Goal: Contribute content: Contribute content

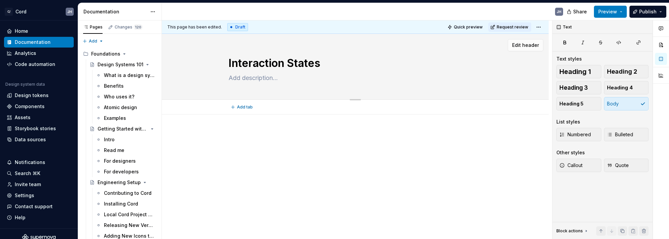
scroll to position [219, 0]
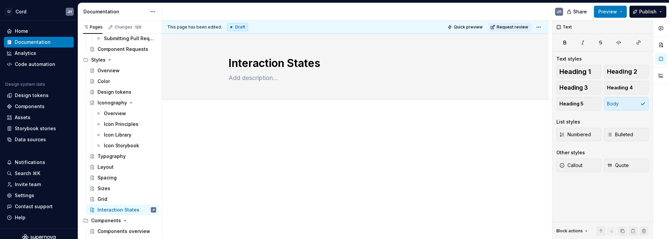
drag, startPoint x: 265, startPoint y: 147, endPoint x: 261, endPoint y: 147, distance: 4.1
click at [265, 147] on div at bounding box center [354, 143] width 253 height 25
type textarea "*"
click at [614, 72] on span "Heading 2" at bounding box center [622, 71] width 30 height 7
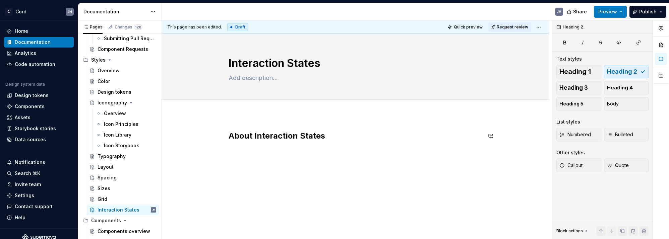
click at [397, 147] on div "About Interaction States" at bounding box center [354, 143] width 253 height 25
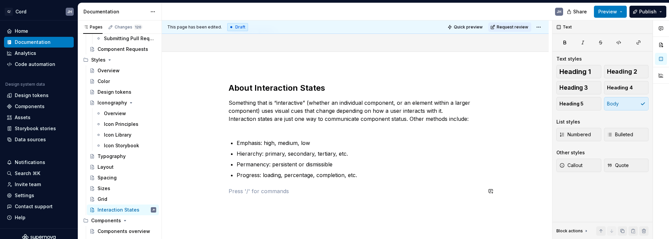
scroll to position [54, 0]
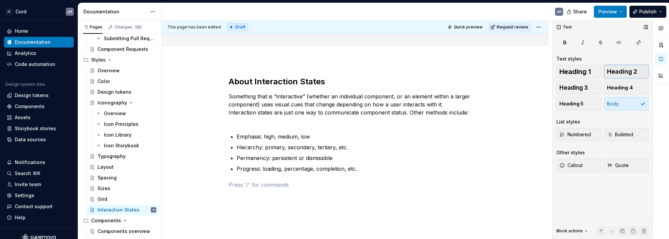
click at [612, 71] on span "Heading 2" at bounding box center [622, 71] width 30 height 7
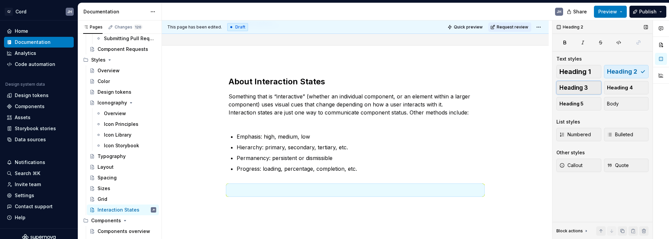
click at [568, 86] on span "Heading 3" at bounding box center [573, 87] width 28 height 7
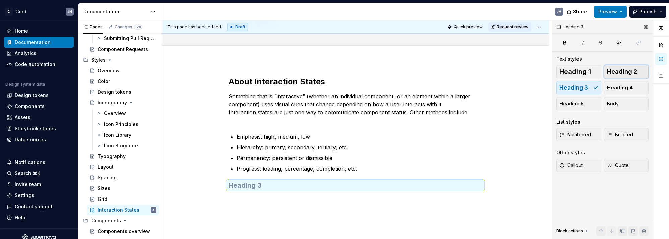
click at [617, 68] on span "Heading 2" at bounding box center [622, 71] width 30 height 7
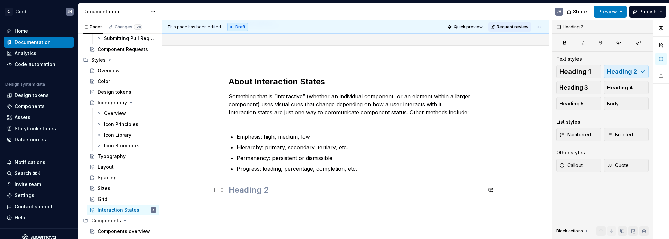
click at [274, 194] on h2 at bounding box center [354, 190] width 253 height 11
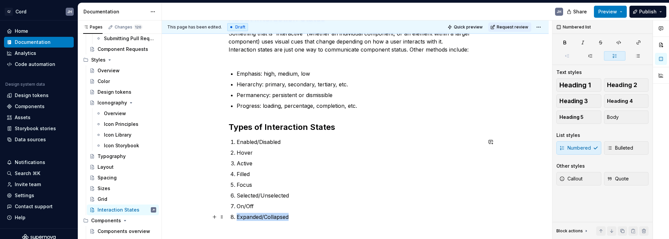
scroll to position [123, 0]
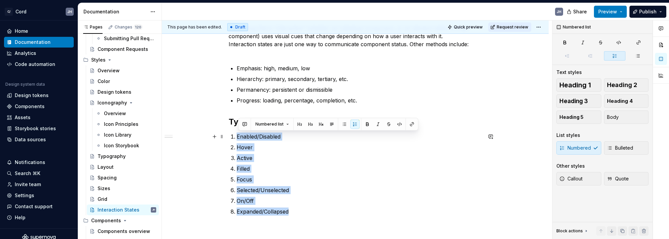
drag, startPoint x: 293, startPoint y: 216, endPoint x: 236, endPoint y: 138, distance: 96.8
click at [237, 138] on ol "Enabled/Disabled Hover Active Filled Focus Selected/Unselected On/Off Expanded/…" at bounding box center [359, 174] width 245 height 83
click at [618, 149] on span "Bulleted" at bounding box center [620, 148] width 26 height 7
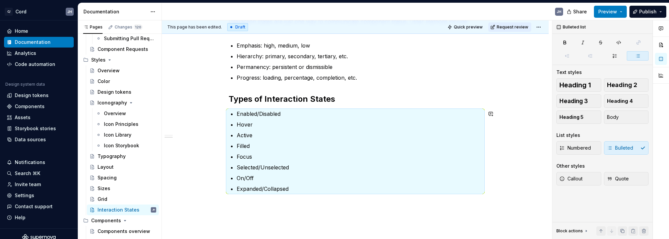
scroll to position [149, 0]
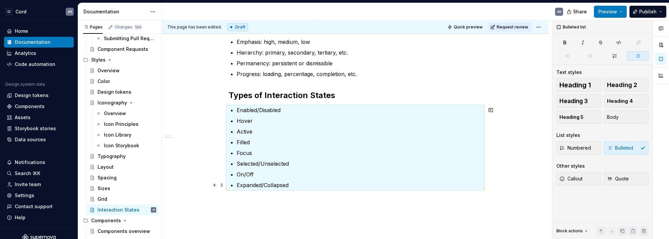
click at [314, 187] on p "Expanded/Collapsed" at bounding box center [359, 185] width 245 height 8
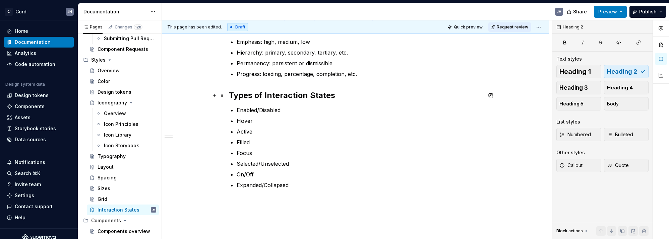
click at [269, 98] on h2 "Types of Interaction States" at bounding box center [354, 95] width 253 height 11
drag, startPoint x: 580, startPoint y: 90, endPoint x: 576, endPoint y: 93, distance: 5.4
click at [580, 90] on span "Heading 3" at bounding box center [573, 87] width 28 height 7
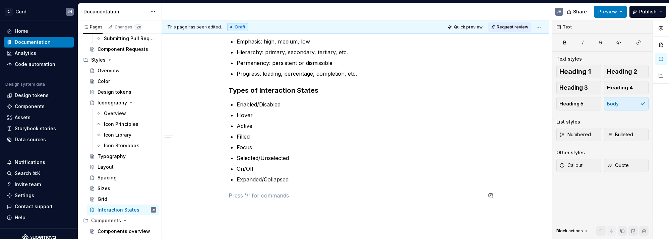
click at [307, 201] on div "About Interaction States Something that is “interactive” (whether an individual…" at bounding box center [354, 94] width 253 height 226
click at [615, 71] on span "Heading 2" at bounding box center [622, 71] width 30 height 7
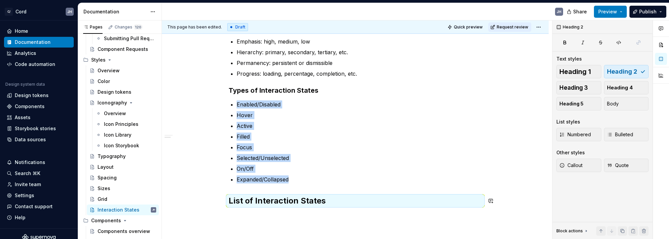
click at [331, 220] on div "About Interaction States Something that is “interactive” (whether an individual…" at bounding box center [355, 125] width 387 height 321
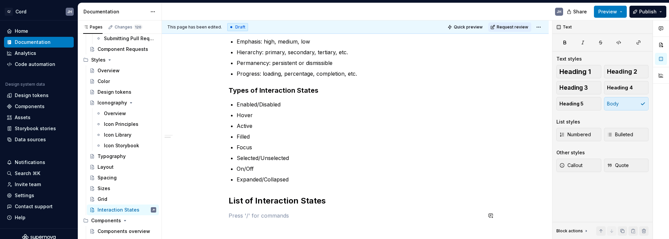
scroll to position [181, 0]
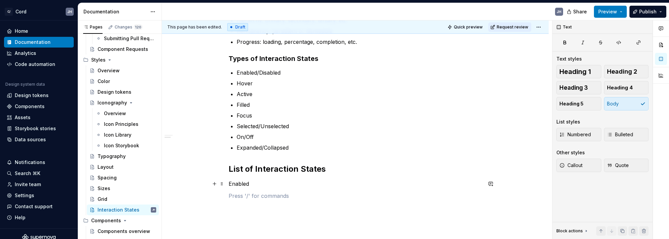
click at [338, 183] on p "Enabled" at bounding box center [354, 184] width 253 height 8
drag, startPoint x: 575, startPoint y: 85, endPoint x: 549, endPoint y: 84, distance: 25.5
click at [572, 84] on span "Heading 3" at bounding box center [573, 87] width 28 height 7
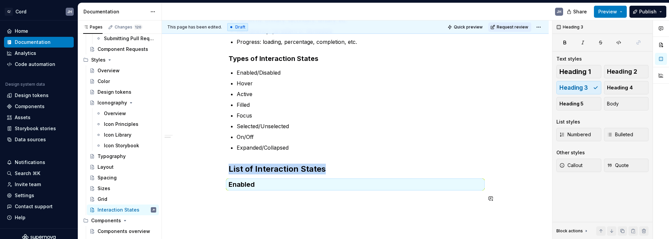
click at [400, 204] on div "About Interaction States Something that is “interactive” (whether an individual…" at bounding box center [354, 79] width 253 height 261
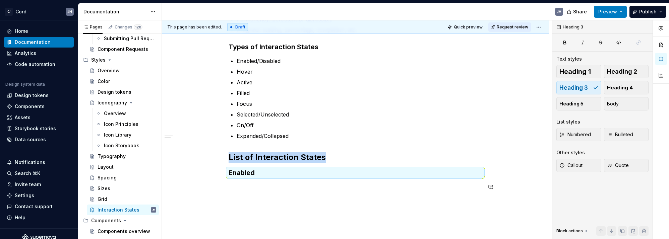
click at [324, 207] on div "About Interaction States Something that is “interactive” (whether an individual…" at bounding box center [355, 96] width 387 height 349
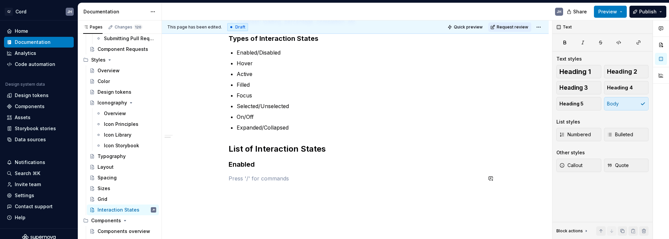
drag, startPoint x: 276, startPoint y: 188, endPoint x: 258, endPoint y: 181, distance: 18.9
click at [275, 188] on div "About Interaction States Something that is “interactive” (whether an individual…" at bounding box center [354, 59] width 253 height 261
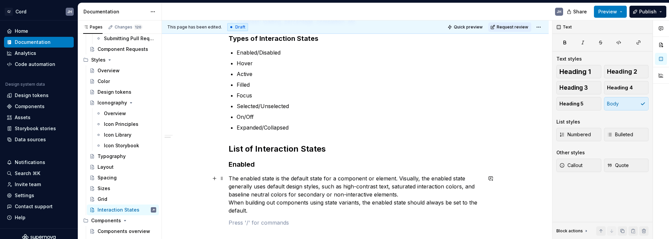
scroll to position [268, 0]
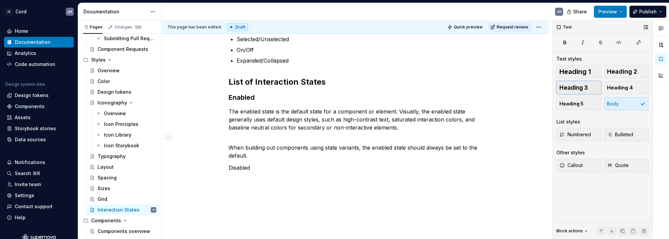
click at [578, 84] on span "Heading 3" at bounding box center [573, 87] width 28 height 7
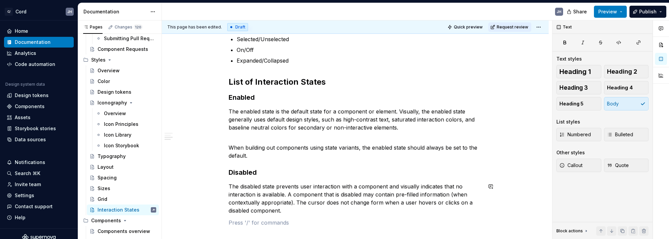
scroll to position [288, 0]
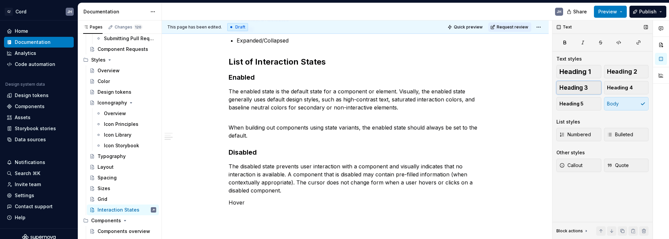
click at [583, 83] on button "Heading 3" at bounding box center [578, 87] width 45 height 13
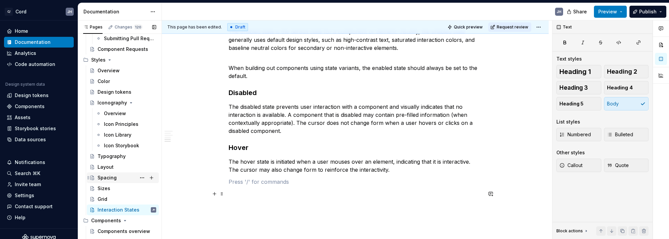
scroll to position [386, 0]
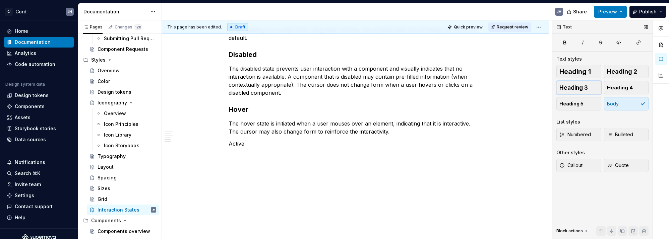
drag, startPoint x: 581, startPoint y: 91, endPoint x: 575, endPoint y: 96, distance: 7.6
click at [581, 91] on button "Heading 3" at bounding box center [578, 87] width 45 height 13
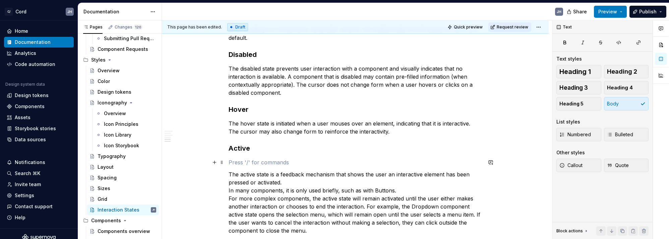
click at [245, 164] on p at bounding box center [354, 162] width 253 height 8
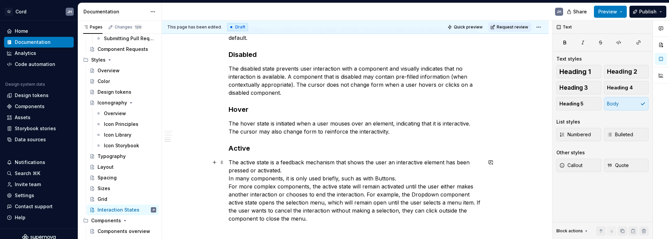
click at [295, 173] on p "The active state is a feedback mechanism that shows the user an interactive ele…" at bounding box center [354, 190] width 253 height 64
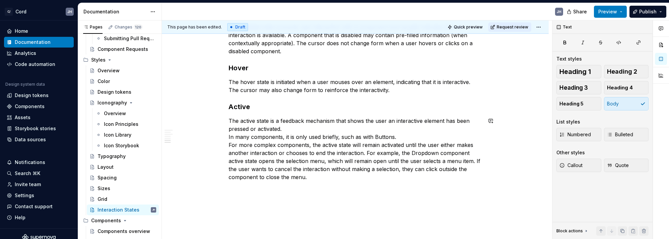
scroll to position [429, 0]
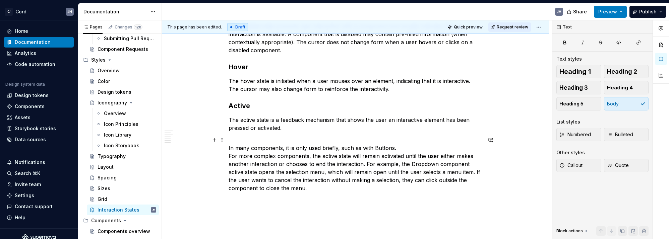
click at [410, 146] on p "In many components, it is only used briefly, such as with Buttons. For more com…" at bounding box center [354, 164] width 253 height 56
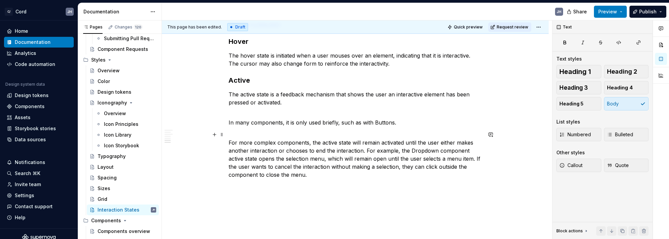
scroll to position [473, 0]
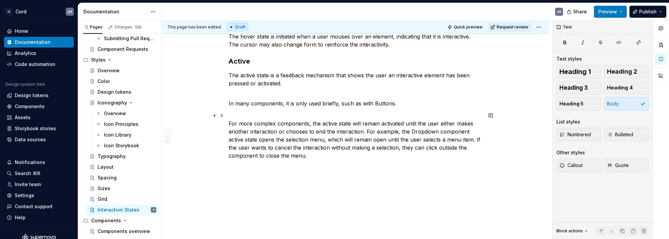
drag, startPoint x: 476, startPoint y: 140, endPoint x: 483, endPoint y: 138, distance: 7.3
click at [476, 140] on p "For more complex components, the active state will remain activated until the u…" at bounding box center [354, 136] width 253 height 48
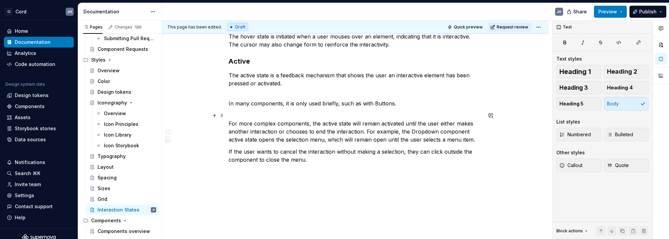
click at [234, 115] on p "For more complex components, the active state will remain activated until the u…" at bounding box center [354, 128] width 253 height 32
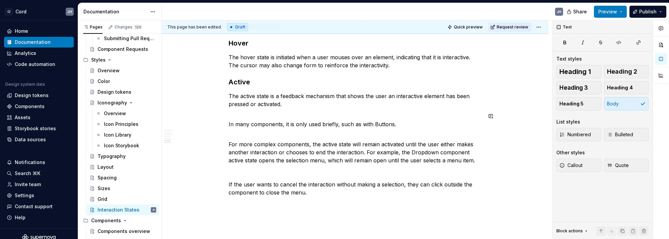
scroll to position [453, 0]
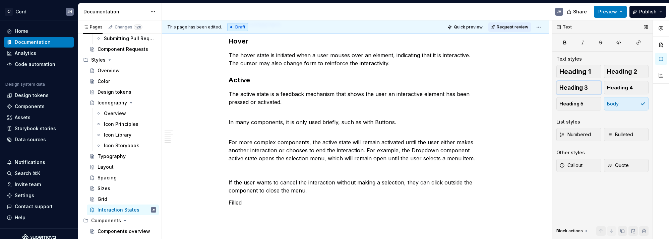
click at [587, 88] on span "Heading 3" at bounding box center [573, 87] width 28 height 7
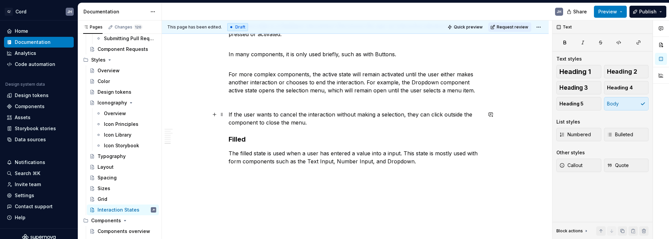
scroll to position [528, 0]
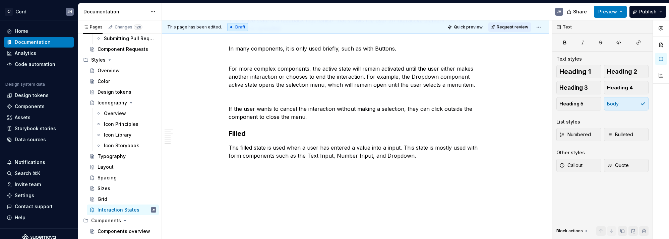
click at [574, 83] on button "Heading 3" at bounding box center [578, 87] width 45 height 13
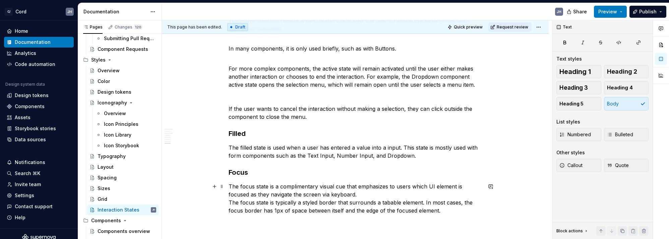
click at [360, 195] on p "The focus state is a complimentary visual cue that emphasizes to users which UI…" at bounding box center [354, 199] width 253 height 32
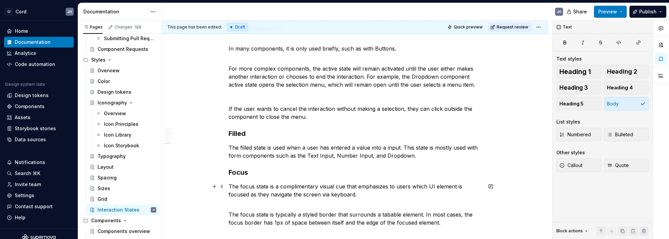
scroll to position [595, 0]
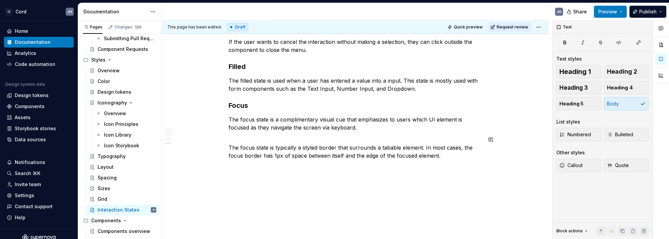
drag, startPoint x: 577, startPoint y: 86, endPoint x: 502, endPoint y: 121, distance: 82.6
click at [574, 88] on span "Heading 3" at bounding box center [573, 87] width 28 height 7
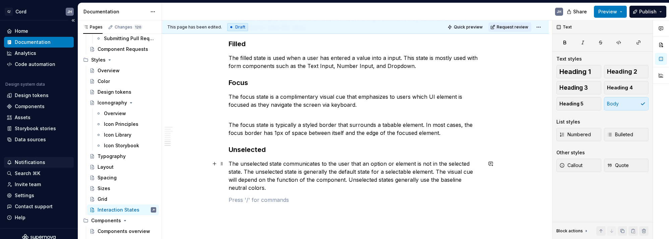
scroll to position [619, 0]
drag, startPoint x: 572, startPoint y: 86, endPoint x: 474, endPoint y: 168, distance: 127.0
click at [572, 86] on span "Heading 3" at bounding box center [573, 87] width 28 height 7
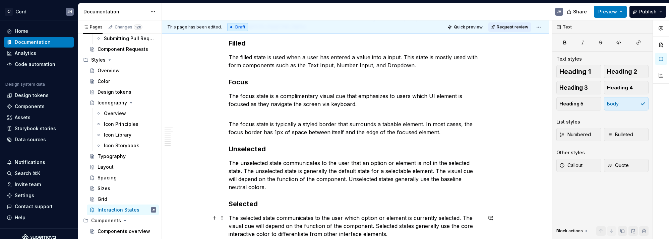
scroll to position [697, 0]
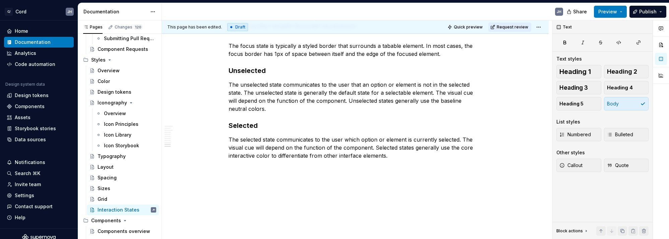
click at [569, 90] on span "Heading 3" at bounding box center [573, 87] width 28 height 7
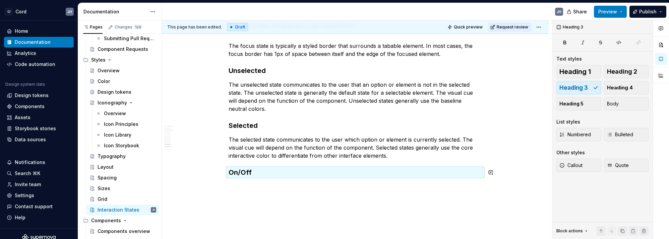
click at [259, 190] on div "This page has been edited. Draft Quick preview Request review Interaction State…" at bounding box center [357, 129] width 390 height 219
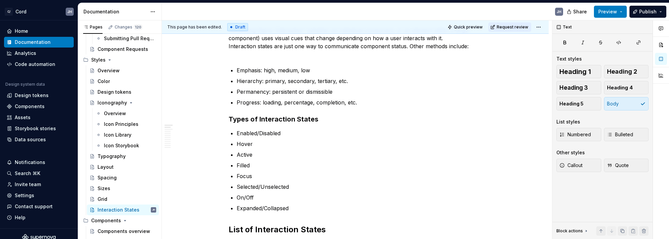
scroll to position [0, 0]
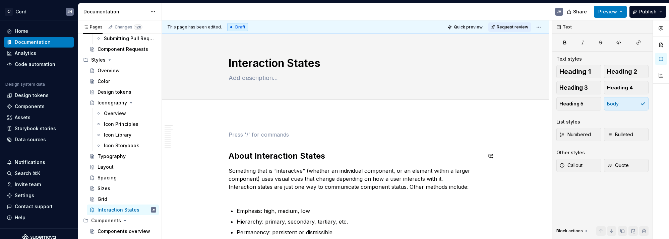
scroll to position [0, 0]
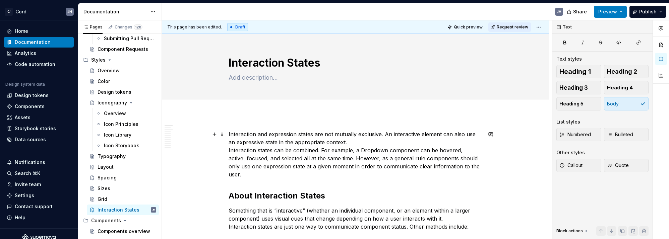
click at [348, 146] on p "Interaction and expression states are not mutually exclusive. An interactive el…" at bounding box center [354, 154] width 253 height 48
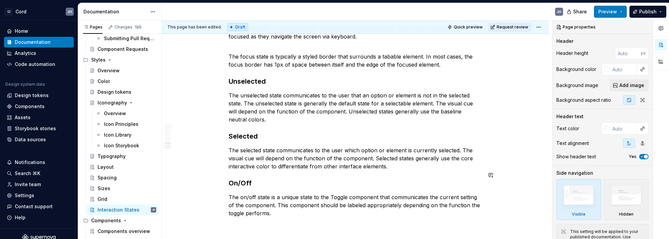
scroll to position [760, 0]
click at [283, 207] on p "The on/off state is a unique state to the Toggle component that communicates th…" at bounding box center [354, 204] width 253 height 24
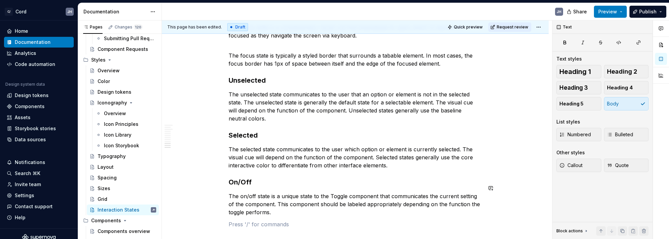
scroll to position [774, 0]
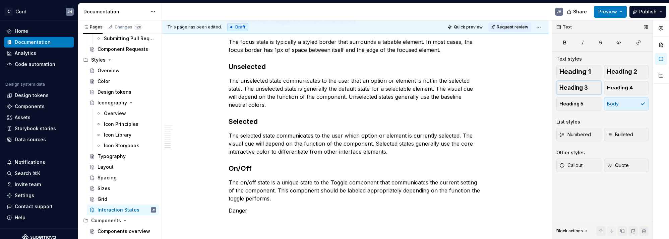
click at [581, 88] on span "Heading 3" at bounding box center [573, 87] width 28 height 7
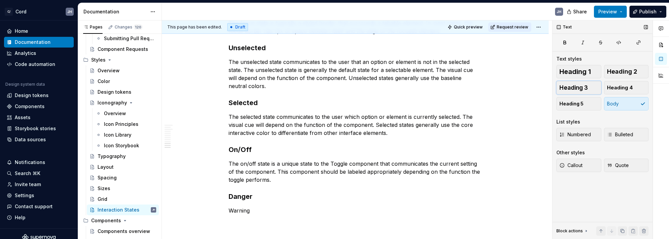
click at [586, 87] on span "Heading 3" at bounding box center [573, 87] width 28 height 7
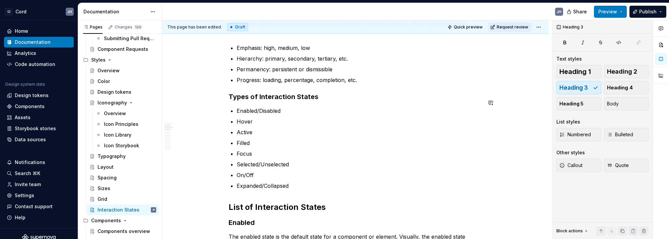
scroll to position [216, 0]
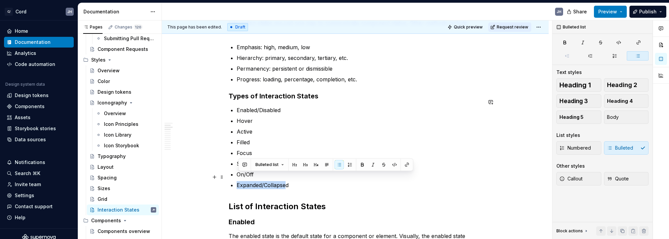
drag, startPoint x: 256, startPoint y: 179, endPoint x: 265, endPoint y: 176, distance: 9.2
drag, startPoint x: 293, startPoint y: 177, endPoint x: 237, endPoint y: 179, distance: 56.6
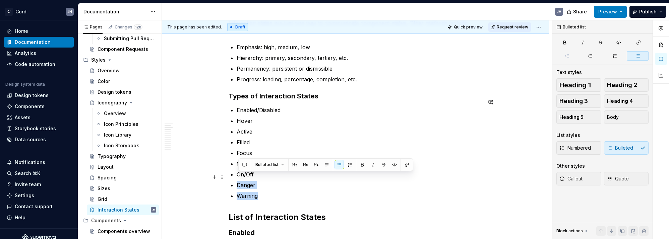
drag, startPoint x: 243, startPoint y: 184, endPoint x: 233, endPoint y: 177, distance: 12.2
click at [237, 177] on ul "Enabled/Disabled Hover Active Filled Focus Selected/Unselected On/Off Danger Wa…" at bounding box center [359, 153] width 245 height 94
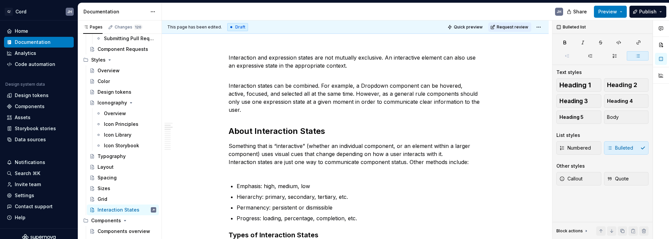
scroll to position [0, 0]
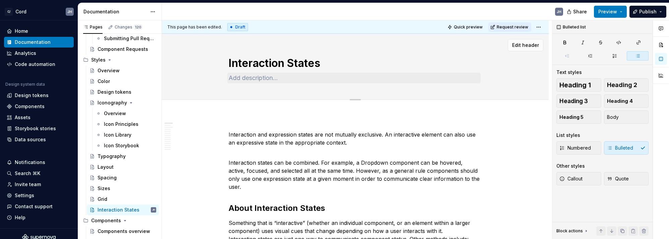
type textarea "*"
click at [300, 63] on textarea "Interaction States" at bounding box center [353, 63] width 253 height 16
click at [268, 62] on textarea "Interaction States" at bounding box center [353, 63] width 253 height 16
drag, startPoint x: 286, startPoint y: 64, endPoint x: 290, endPoint y: 63, distance: 4.1
click at [286, 64] on textarea "Interaction States" at bounding box center [353, 63] width 253 height 16
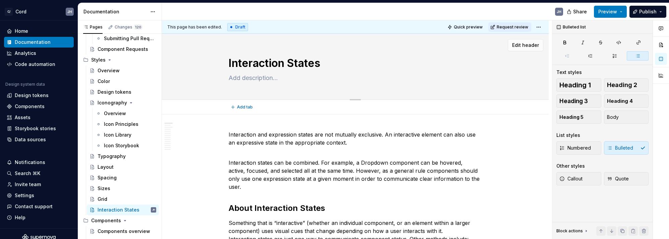
type textarea "Interaction States"
type textarea "*"
type textarea "Interaction & States"
type textarea "*"
type textarea "Interaction & States"
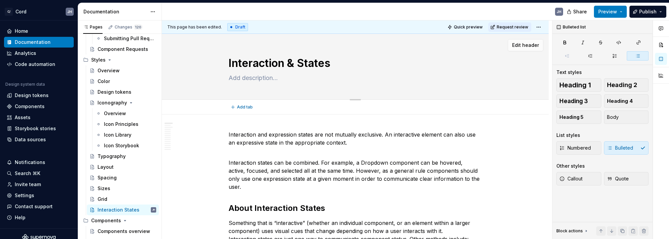
type textarea "*"
type textarea "Interaction & E States"
type textarea "*"
type textarea "Interaction & Ex States"
type textarea "*"
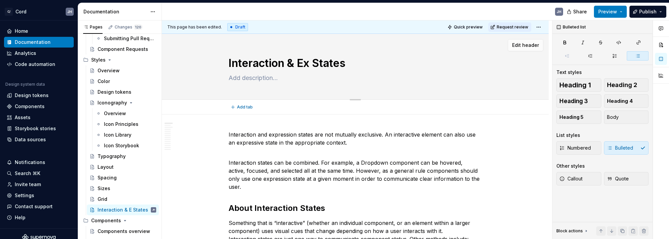
type textarea "Interaction & Exp States"
type textarea "*"
type textarea "Interaction & Expr States"
type textarea "*"
type textarea "Interaction & Expre States"
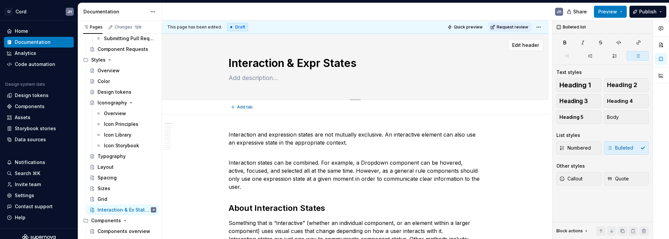
type textarea "*"
type textarea "Interaction & Expres States"
type textarea "*"
type textarea "Interaction & Express States"
type textarea "*"
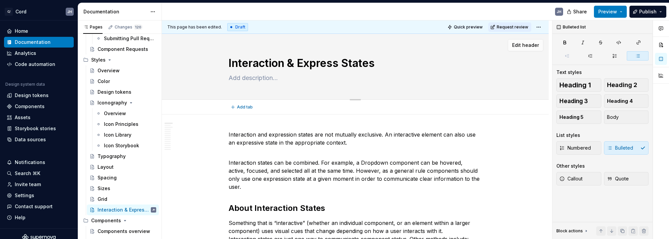
type textarea "Interaction & Expressi States"
type textarea "*"
type textarea "Interaction & Expressio States"
type textarea "*"
type textarea "Interaction & Expression States"
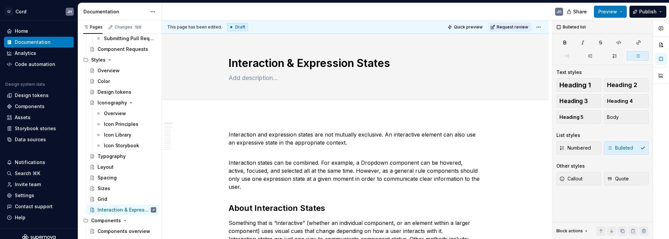
type textarea "*"
type textarea "Interaction & Expression States"
click at [243, 108] on span "Add tab" at bounding box center [245, 107] width 16 height 5
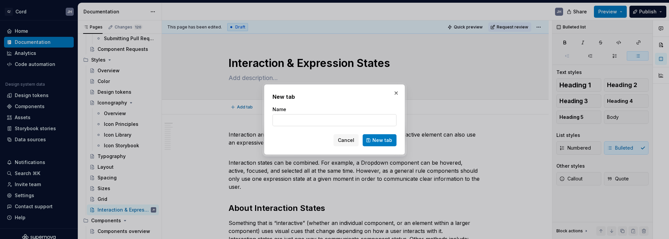
type textarea "*"
type input "Interac"
type textarea "*"
type input "Interaction Sta"
type textarea "*"
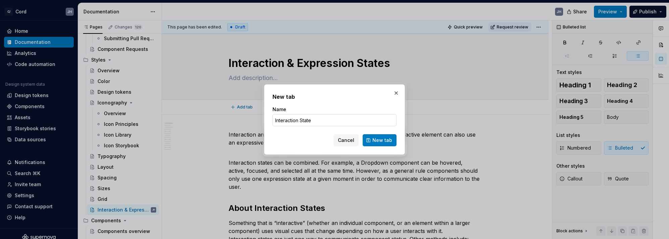
type input "Interaction States"
click button "New tab" at bounding box center [379, 140] width 34 height 12
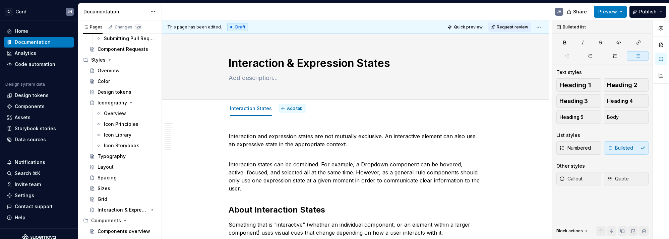
click at [290, 106] on span "Add tab" at bounding box center [295, 108] width 16 height 5
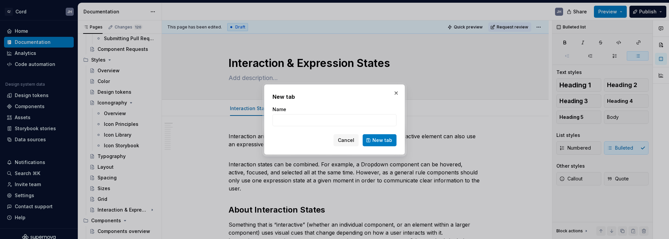
type textarea "*"
type input "Expression States"
click button "New tab" at bounding box center [379, 140] width 34 height 12
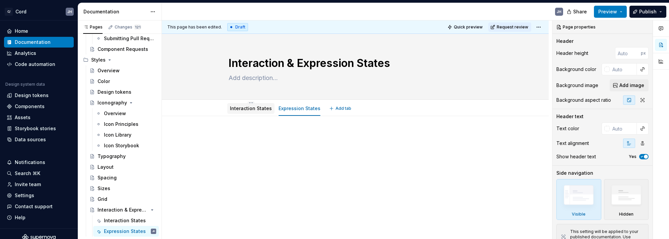
click at [258, 109] on link "Interaction States" at bounding box center [251, 109] width 42 height 6
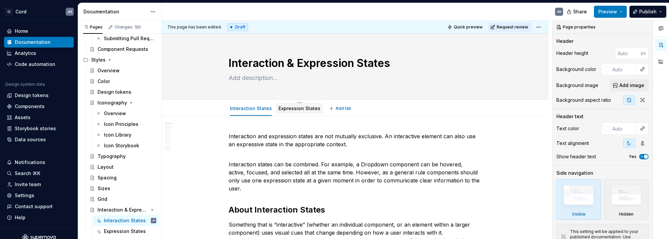
click at [300, 109] on link "Expression States" at bounding box center [299, 109] width 42 height 6
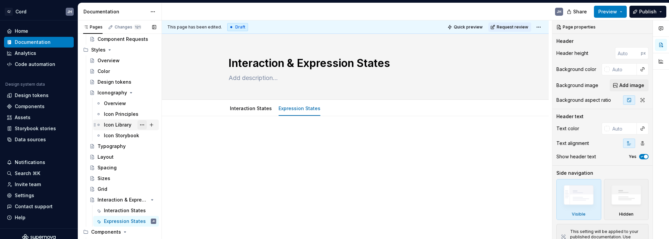
scroll to position [242, 0]
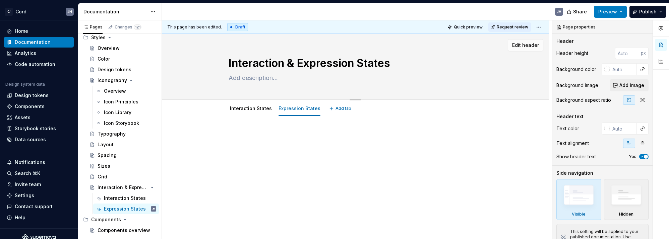
click at [280, 79] on textarea at bounding box center [353, 78] width 253 height 11
paste textarea "An “interaction state” describes the visual cue communicating to a user the cur…"
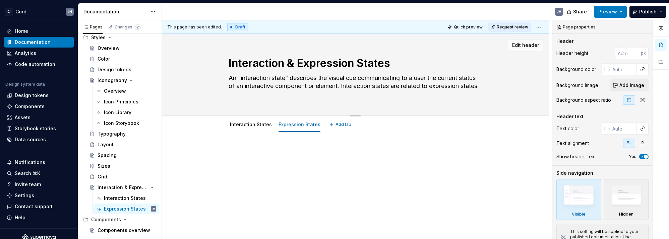
type textarea "*"
type textarea "An “interaction state” describes the visual cue communicating to a user the cur…"
type textarea "*"
type textarea "An “interaction state” describes the visual cue communicating to a user the cur…"
click at [306, 126] on link "Expression States" at bounding box center [299, 125] width 42 height 6
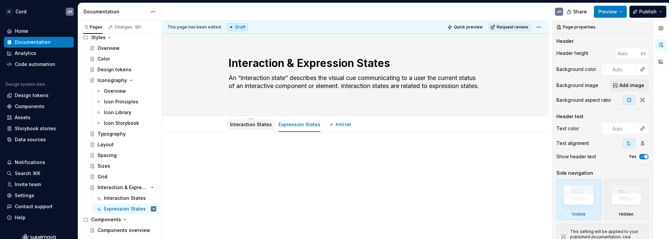
click at [255, 125] on link "Interaction States" at bounding box center [251, 125] width 42 height 6
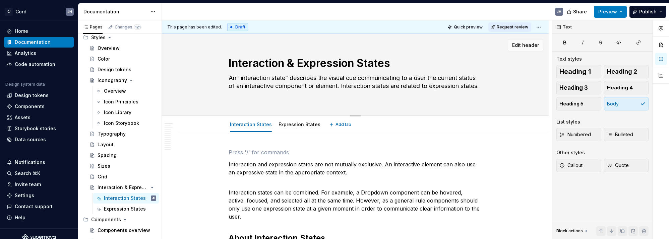
click at [381, 82] on textarea "An “interaction state” describes the visual cue communicating to a user the cur…" at bounding box center [353, 86] width 253 height 27
type textarea "*"
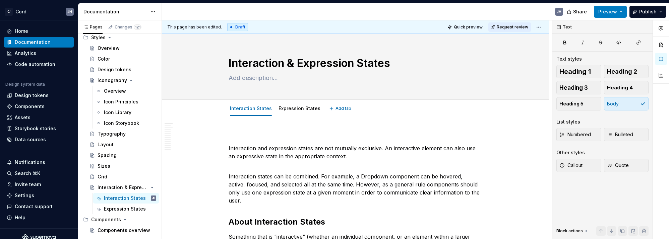
type textarea "*"
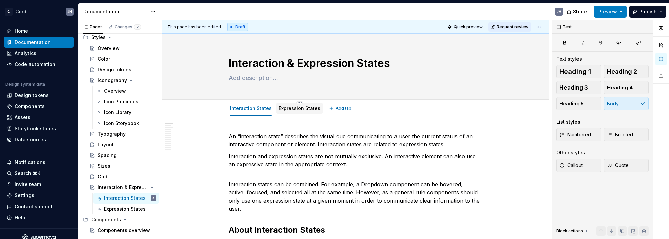
click at [286, 109] on link "Expression States" at bounding box center [299, 109] width 42 height 6
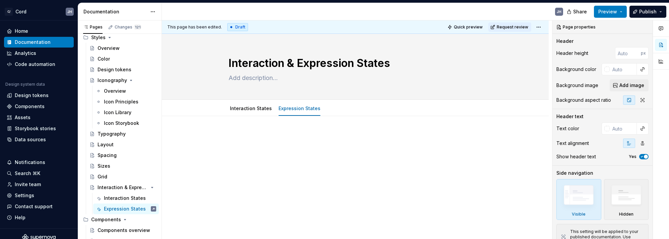
click at [274, 141] on div at bounding box center [354, 144] width 253 height 25
paste div
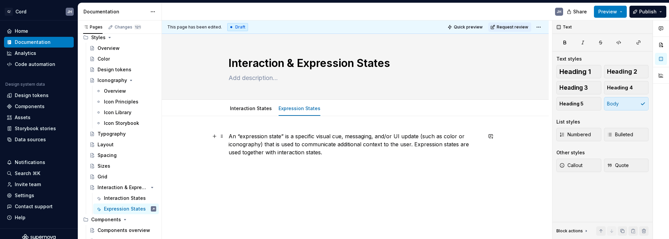
type textarea "*"
click at [588, 89] on button "Heading 3" at bounding box center [578, 87] width 45 height 13
click at [311, 159] on div "An “expression state” is a specific visual cue, messaging, and/or UI update (su…" at bounding box center [354, 159] width 253 height 55
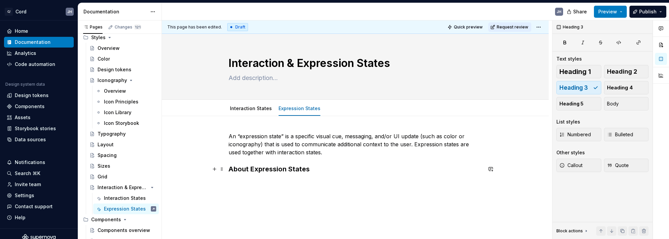
drag, startPoint x: 311, startPoint y: 168, endPoint x: 316, endPoint y: 168, distance: 4.7
click at [311, 168] on h3 "About Expression States" at bounding box center [354, 168] width 253 height 9
drag, startPoint x: 616, startPoint y: 71, endPoint x: 609, endPoint y: 72, distance: 6.8
click at [616, 71] on span "Heading 2" at bounding box center [622, 71] width 30 height 7
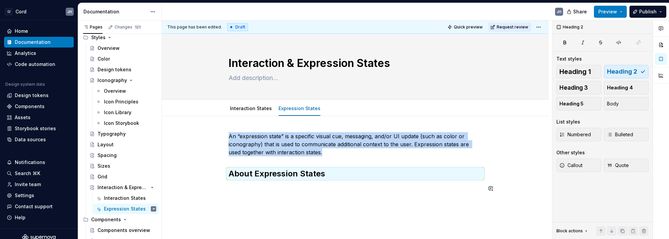
click at [296, 196] on div "An “expression state” is a specific visual cue, messaging, and/or UI update (su…" at bounding box center [354, 166] width 253 height 68
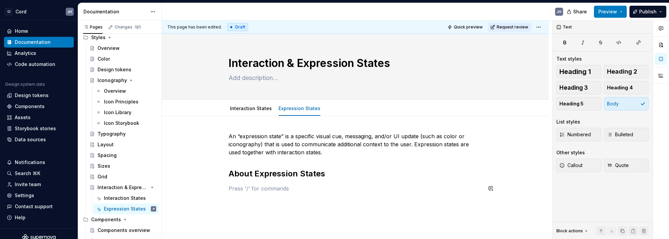
drag, startPoint x: 261, startPoint y: 194, endPoint x: 258, endPoint y: 192, distance: 4.0
click at [261, 194] on div "An “expression state” is a specific visual cue, messaging, and/or UI update (su…" at bounding box center [354, 166] width 253 height 68
type textarea "*"
click at [576, 85] on span "Heading 3" at bounding box center [573, 87] width 28 height 7
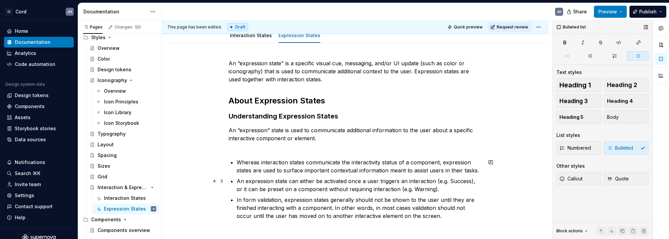
scroll to position [74, 0]
click at [260, 147] on p "An “expression” state is used to communicate additional information to the user…" at bounding box center [354, 137] width 253 height 24
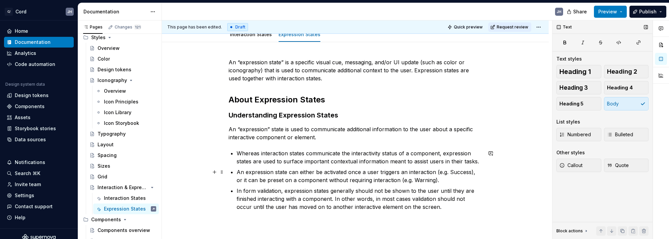
scroll to position [113, 0]
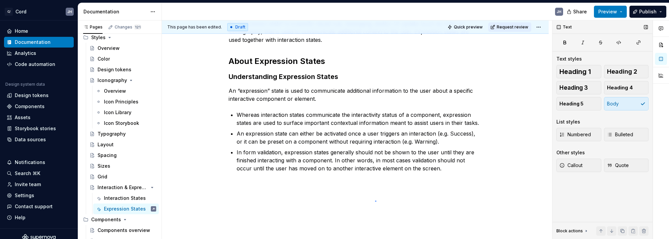
drag, startPoint x: 375, startPoint y: 201, endPoint x: 348, endPoint y: 191, distance: 28.6
click at [374, 200] on div "This page has been edited. Draft Quick preview Request review Interaction & Exp…" at bounding box center [357, 129] width 390 height 219
click at [304, 187] on div "This page has been edited. Draft Quick preview Request review Interaction & Exp…" at bounding box center [357, 129] width 390 height 219
click at [348, 64] on h2 "About Expression States" at bounding box center [354, 61] width 253 height 11
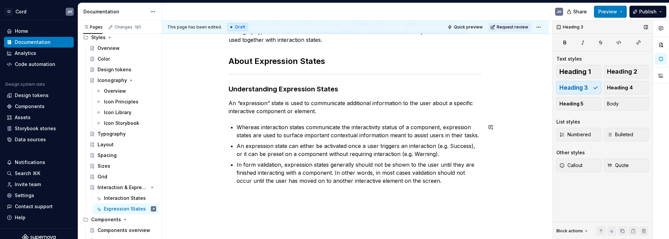
click at [301, 202] on div "An “expression state” is a specific visual cue, messaging, and/or UI update (su…" at bounding box center [355, 134] width 387 height 261
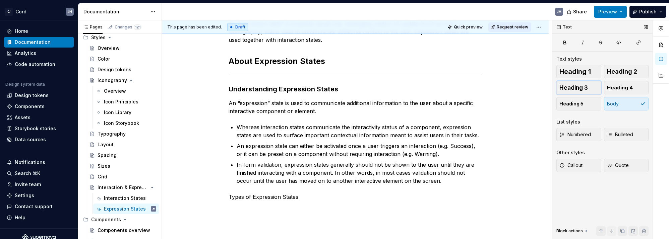
drag, startPoint x: 584, startPoint y: 90, endPoint x: 574, endPoint y: 93, distance: 10.5
click at [584, 90] on span "Heading 3" at bounding box center [573, 87] width 28 height 7
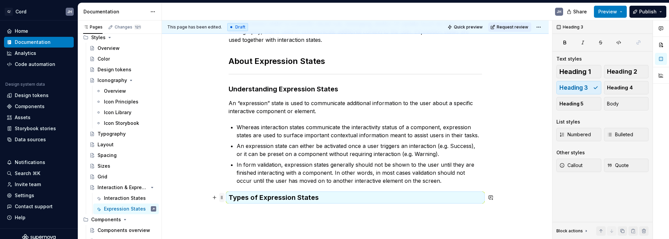
click at [224, 195] on span at bounding box center [221, 197] width 5 height 9
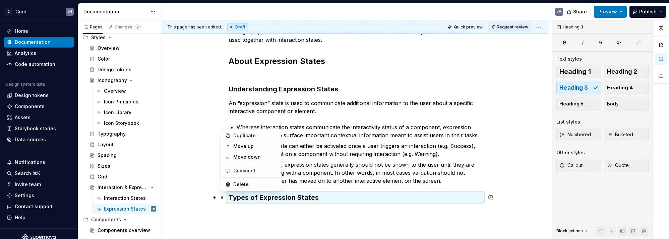
click at [439, 183] on p "In form validation, expression states generally should not be shown to the user…" at bounding box center [359, 173] width 245 height 24
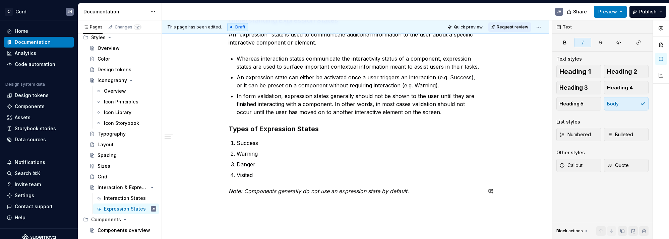
scroll to position [182, 0]
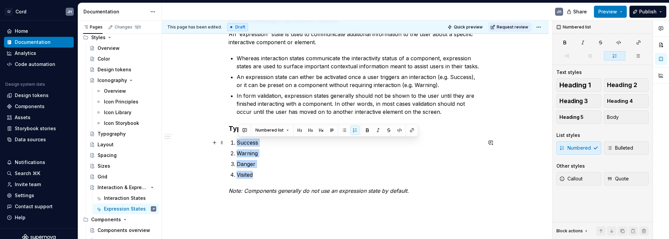
drag, startPoint x: 235, startPoint y: 152, endPoint x: 239, endPoint y: 144, distance: 9.1
click at [239, 144] on ol "Success Warning Danger Visited" at bounding box center [359, 159] width 245 height 40
click at [620, 150] on span "Bulleted" at bounding box center [620, 148] width 26 height 7
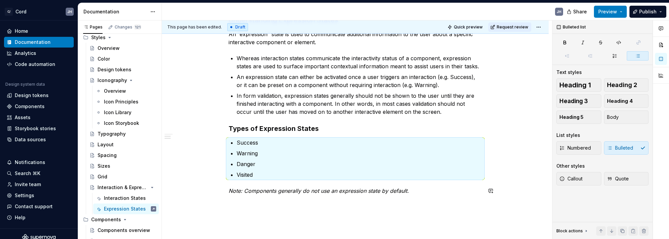
click at [267, 197] on div "An “expression state” is a specific visual cue, messaging, and/or UI update (su…" at bounding box center [354, 77] width 253 height 252
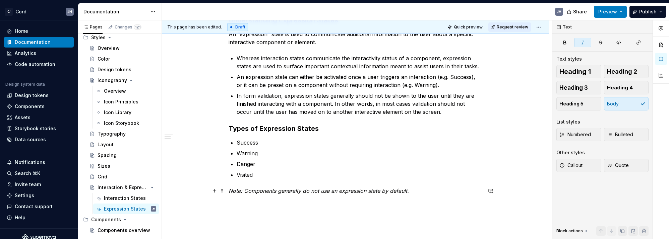
click at [299, 192] on em "Note: Components generally do not use an expression state by default." at bounding box center [318, 191] width 180 height 7
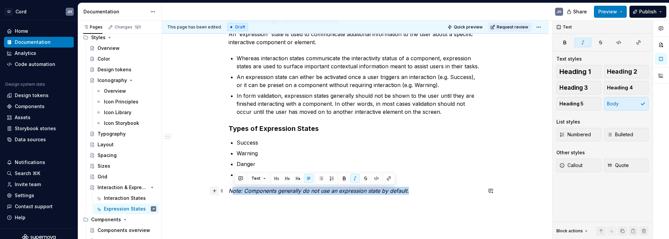
drag, startPoint x: 343, startPoint y: 190, endPoint x: 219, endPoint y: 187, distance: 124.3
click at [228, 187] on div "An “expression state” is a specific visual cue, messaging, and/or UI update (su…" at bounding box center [354, 77] width 253 height 252
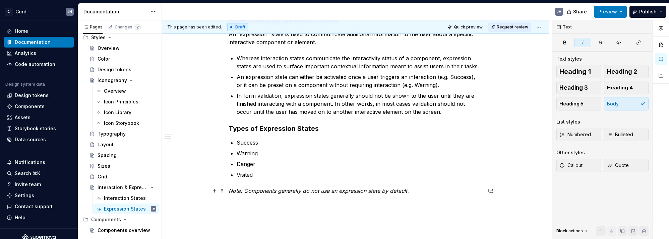
click at [428, 191] on p "Note: Components generally do not use an expression state by default." at bounding box center [354, 191] width 253 height 8
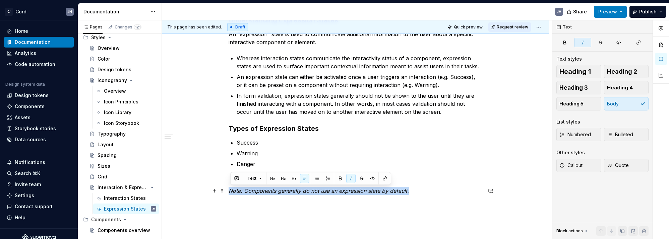
drag, startPoint x: 376, startPoint y: 189, endPoint x: 236, endPoint y: 187, distance: 140.4
click at [210, 190] on div "An “expression state” is a specific visual cue, messaging, and/or UI update (su…" at bounding box center [355, 105] width 387 height 340
click at [578, 166] on span "Callout" at bounding box center [570, 165] width 23 height 7
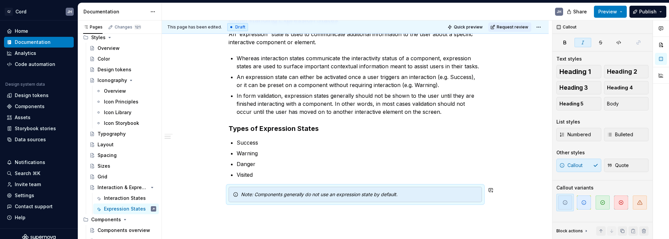
click at [429, 206] on div "An “expression state” is a specific visual cue, messaging, and/or UI update (su…" at bounding box center [354, 81] width 253 height 260
click at [429, 212] on div "This page has been edited. Draft Quick preview Request review Interaction & Exp…" at bounding box center [357, 129] width 390 height 219
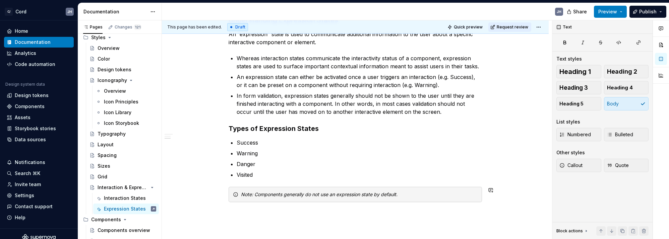
scroll to position [224, 0]
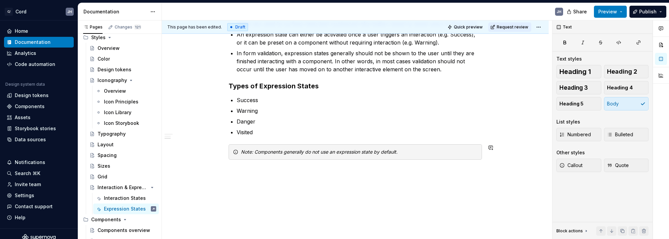
click at [316, 200] on div "An “expression state” is a specific visual cue, messaging, and/or UI update (su…" at bounding box center [355, 65] width 387 height 347
click at [256, 175] on p at bounding box center [354, 172] width 253 height 8
drag, startPoint x: 618, startPoint y: 72, endPoint x: 463, endPoint y: 153, distance: 175.5
click at [618, 72] on span "Heading 2" at bounding box center [622, 71] width 30 height 7
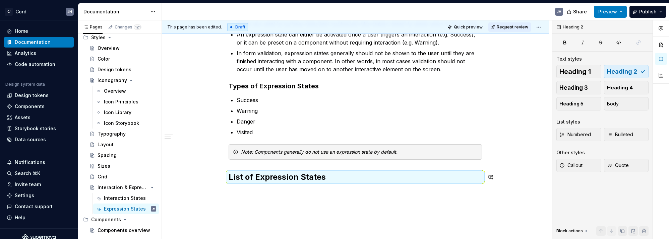
click at [257, 192] on div "An “expression state” is a specific visual cue, messaging, and/or UI update (su…" at bounding box center [355, 77] width 387 height 370
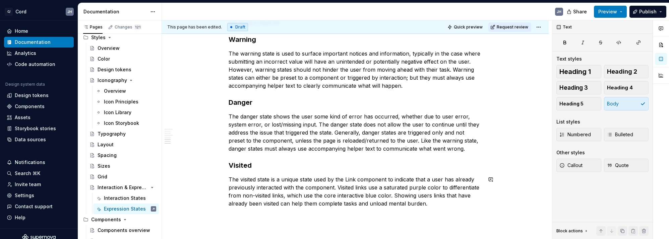
scroll to position [454, 0]
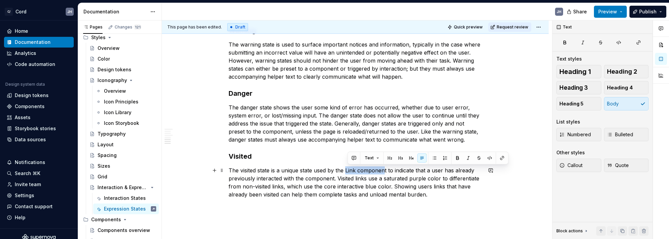
drag, startPoint x: 367, startPoint y: 172, endPoint x: 387, endPoint y: 170, distance: 19.8
click at [387, 170] on p "The visited state is a unique state used by the Link component to indicate that…" at bounding box center [354, 183] width 253 height 32
click at [500, 159] on button "button" at bounding box center [501, 157] width 9 height 9
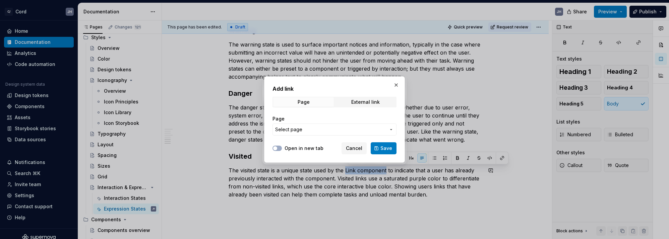
click at [309, 128] on span "Select page" at bounding box center [330, 129] width 111 height 7
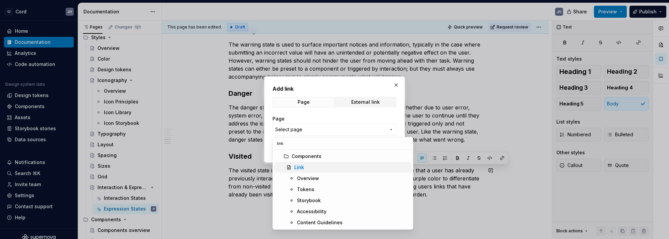
type input "link"
click at [301, 170] on mark "Link" at bounding box center [299, 167] width 10 height 6
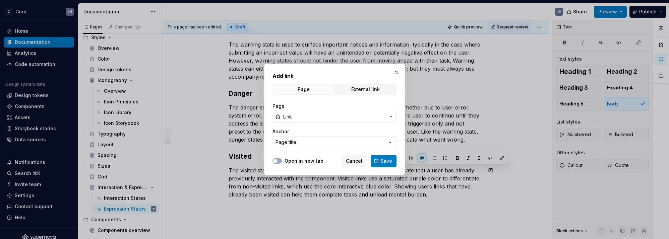
click at [385, 161] on span "Save" at bounding box center [386, 161] width 12 height 7
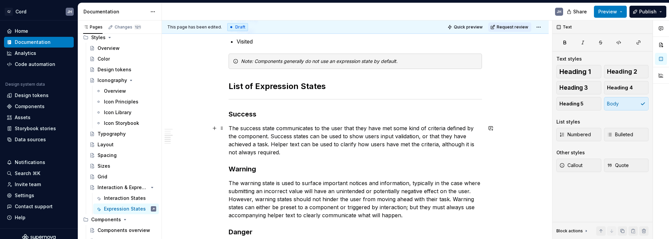
scroll to position [319, 0]
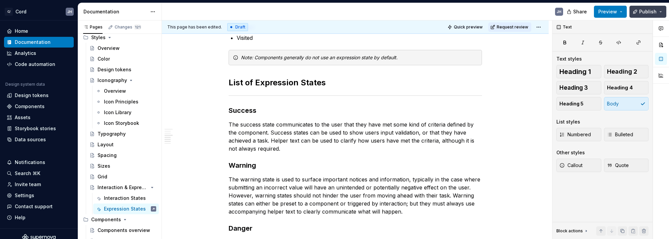
click at [641, 14] on span "Publish" at bounding box center [647, 11] width 17 height 7
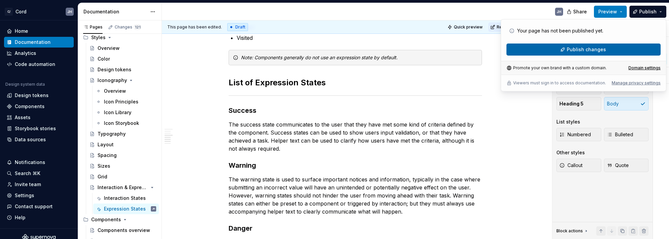
click at [595, 49] on span "Publish changes" at bounding box center [586, 49] width 39 height 7
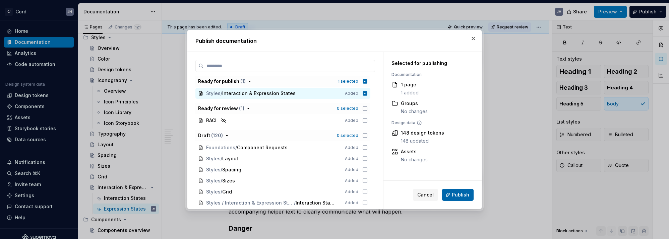
click at [460, 192] on span "Publish" at bounding box center [460, 195] width 17 height 7
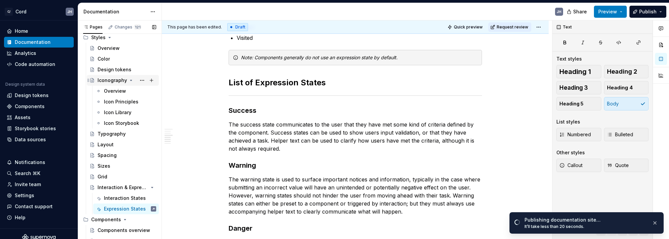
scroll to position [241, 0]
click at [102, 61] on div "Color" at bounding box center [103, 59] width 12 height 7
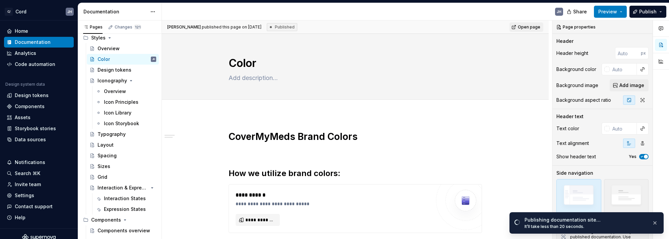
click at [292, 159] on div "**********" at bounding box center [354, 190] width 253 height 119
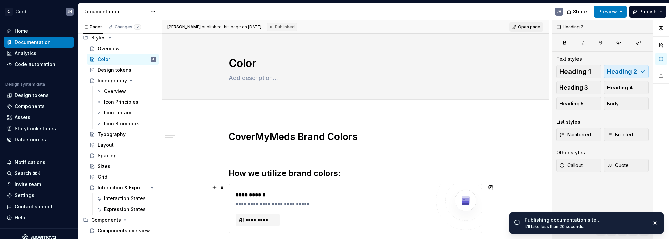
scroll to position [89, 0]
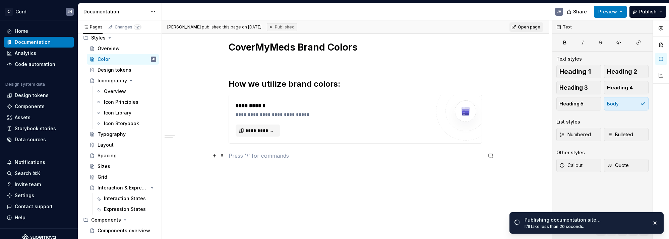
click at [288, 157] on p at bounding box center [354, 156] width 253 height 8
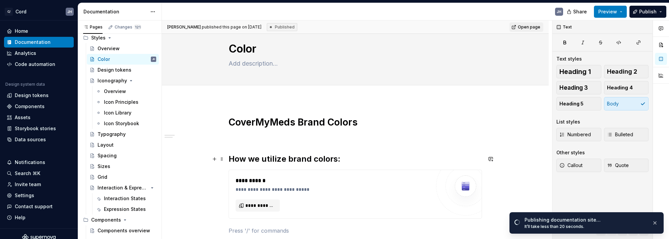
scroll to position [10, 0]
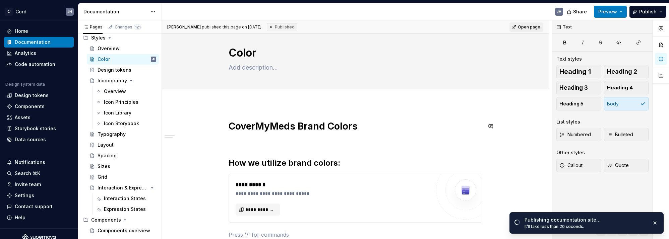
click at [253, 114] on div "**********" at bounding box center [357, 129] width 390 height 219
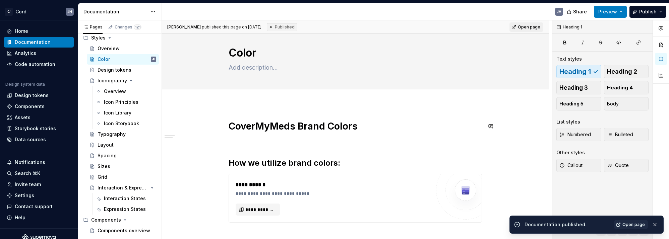
type textarea "*"
click at [245, 108] on div "**********" at bounding box center [355, 211] width 387 height 214
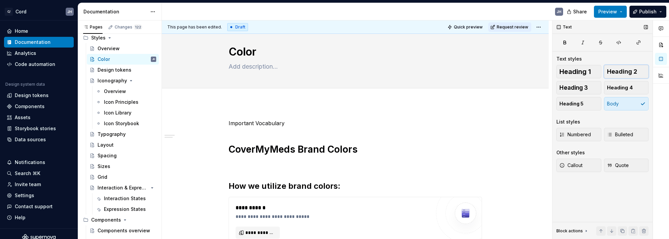
click at [616, 73] on span "Heading 2" at bounding box center [622, 71] width 30 height 7
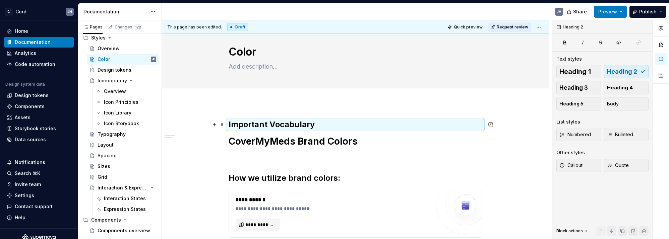
click at [346, 129] on h2 "Important Vocabulary" at bounding box center [354, 124] width 253 height 11
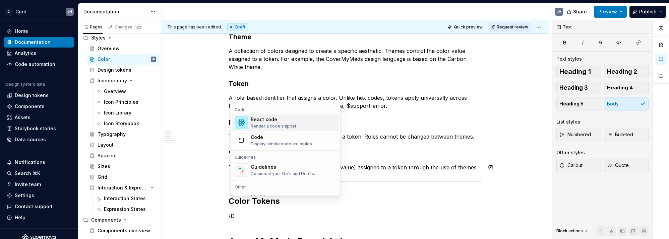
scroll to position [140, 0]
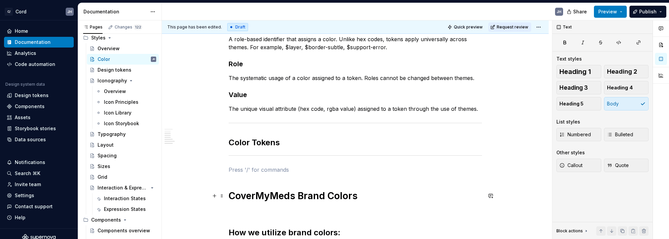
click at [265, 195] on h1 "CoverMyMeds Brand Colors" at bounding box center [354, 196] width 253 height 12
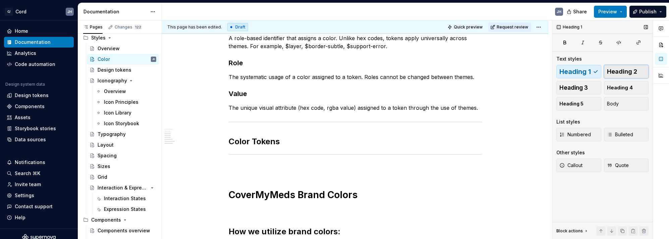
click at [632, 68] on span "Heading 2" at bounding box center [622, 71] width 30 height 7
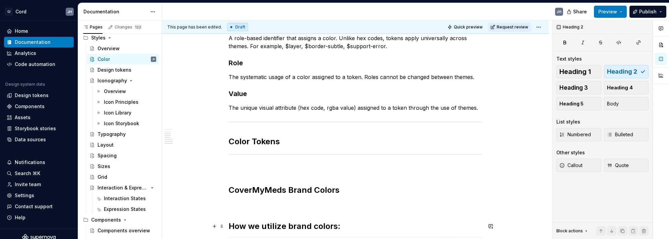
click at [269, 225] on h2 "How we utilize brand colors:" at bounding box center [354, 226] width 253 height 11
click at [592, 85] on button "Heading 3" at bounding box center [578, 87] width 45 height 13
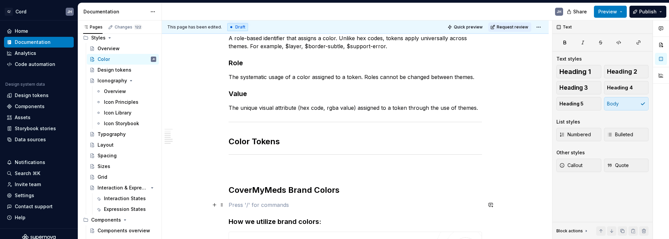
click at [292, 206] on p at bounding box center [354, 205] width 253 height 8
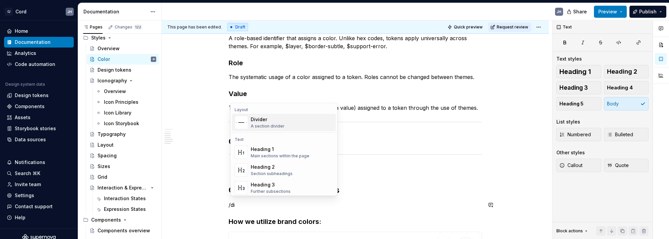
scroll to position [189, 0]
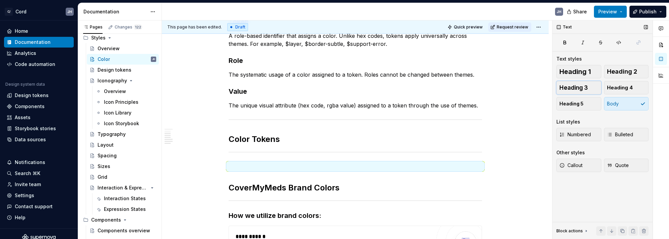
click at [580, 85] on span "Heading 3" at bounding box center [573, 87] width 28 height 7
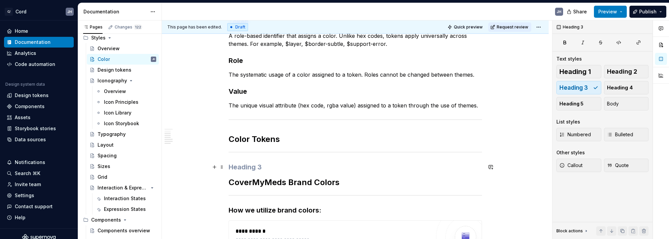
click at [242, 168] on h3 at bounding box center [354, 166] width 253 height 9
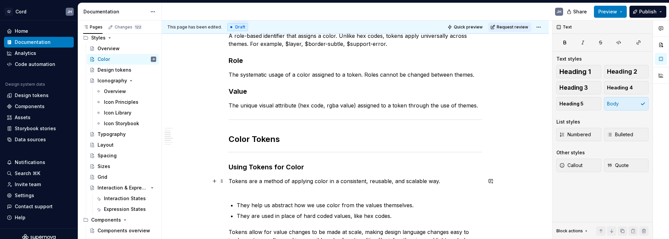
click at [268, 191] on p "Tokens are a method of applying color in a consistent, reusable, and scalable w…" at bounding box center [354, 185] width 253 height 16
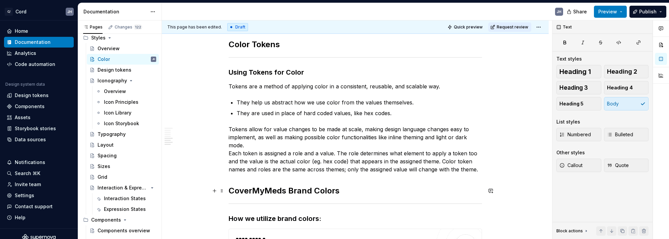
scroll to position [292, 0]
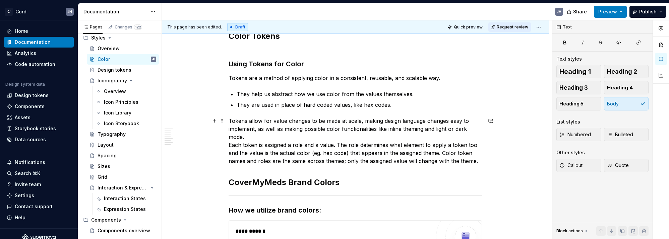
click at [258, 138] on p "Tokens allow for value changes to be made at scale, making design language chan…" at bounding box center [354, 141] width 253 height 48
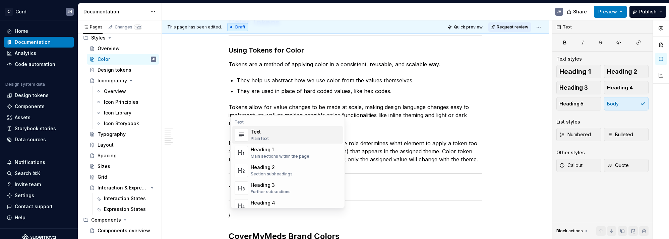
scroll to position [318, 0]
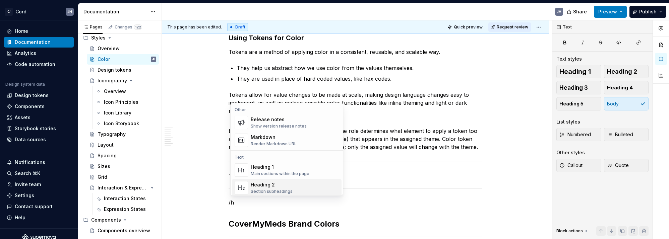
click at [211, 187] on div "**********" at bounding box center [355, 101] width 387 height 610
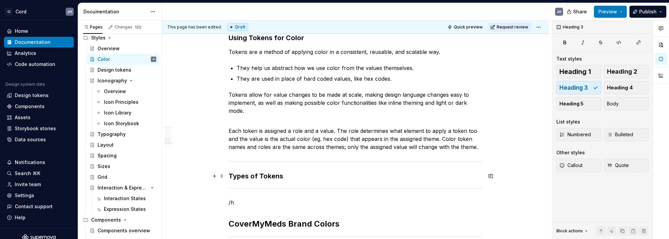
click at [257, 173] on h3 "Types of Tokens" at bounding box center [354, 176] width 253 height 9
click at [264, 191] on div "**********" at bounding box center [354, 69] width 253 height 515
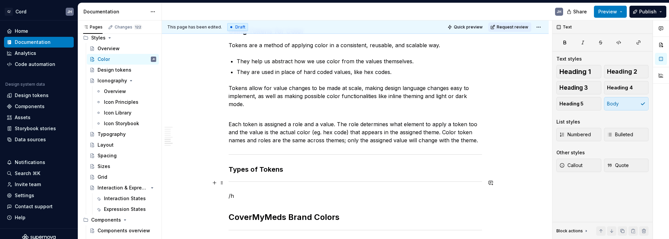
scroll to position [327, 0]
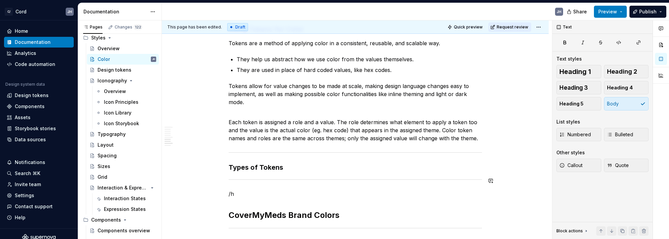
click at [258, 189] on div "**********" at bounding box center [354, 61] width 253 height 515
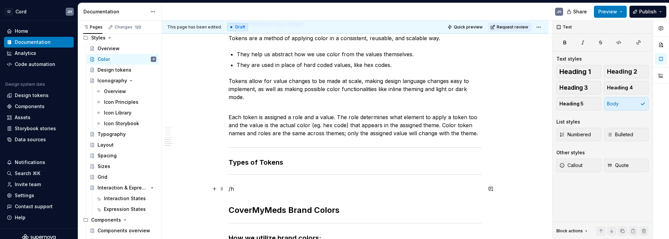
scroll to position [336, 0]
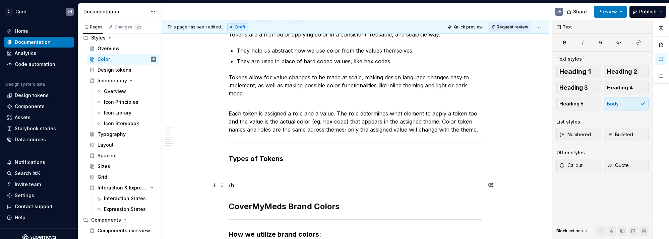
click at [259, 182] on p "/h" at bounding box center [354, 185] width 253 height 8
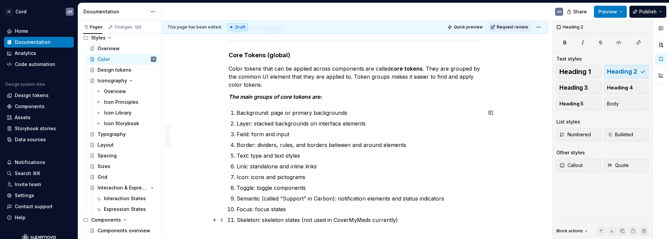
scroll to position [472, 0]
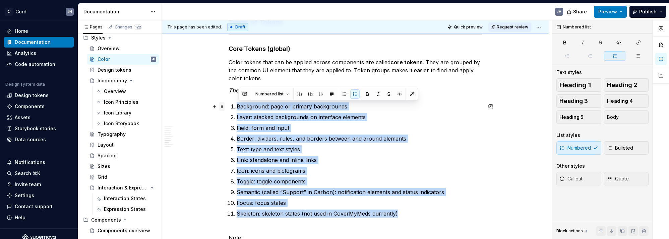
drag, startPoint x: 319, startPoint y: 184, endPoint x: 223, endPoint y: 109, distance: 121.4
click at [228, 109] on div "Important Vocabulary Theme A collection of colors designed to create a specific…" at bounding box center [354, 36] width 253 height 754
drag, startPoint x: 631, startPoint y: 146, endPoint x: 561, endPoint y: 146, distance: 69.7
click at [631, 146] on span "Bulleted" at bounding box center [620, 148] width 26 height 7
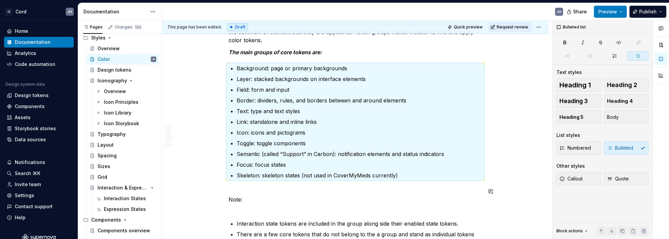
scroll to position [535, 0]
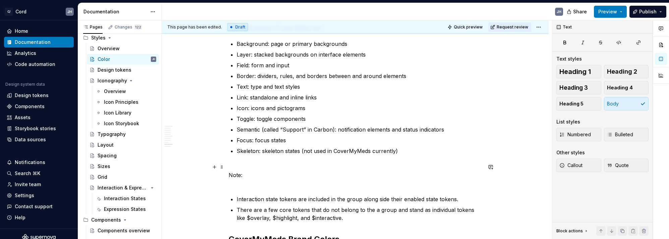
click at [241, 186] on p "Note:" at bounding box center [354, 175] width 253 height 24
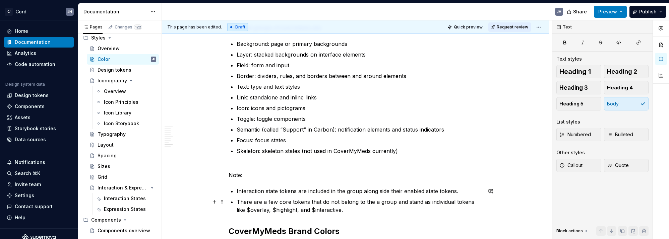
scroll to position [537, 0]
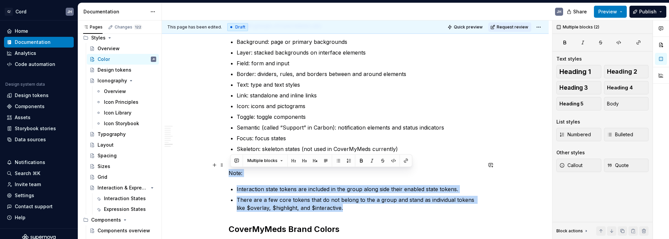
drag, startPoint x: 246, startPoint y: 181, endPoint x: 206, endPoint y: 172, distance: 40.4
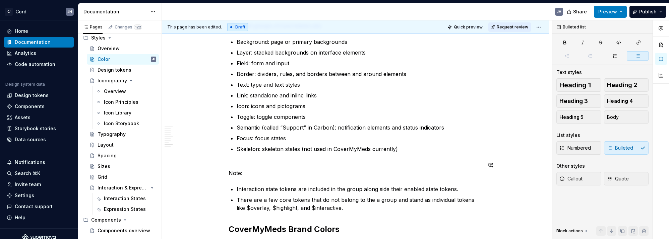
drag, startPoint x: 285, startPoint y: 183, endPoint x: 343, endPoint y: 186, distance: 58.4
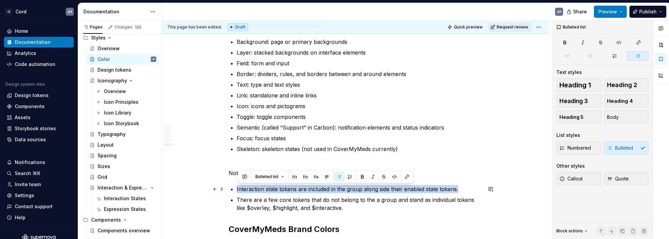
drag, startPoint x: 462, startPoint y: 190, endPoint x: 210, endPoint y: 188, distance: 251.9
click at [562, 177] on icon "button" at bounding box center [562, 179] width 4 height 4
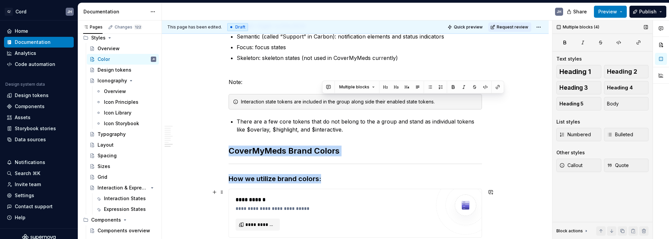
scroll to position [722, 0]
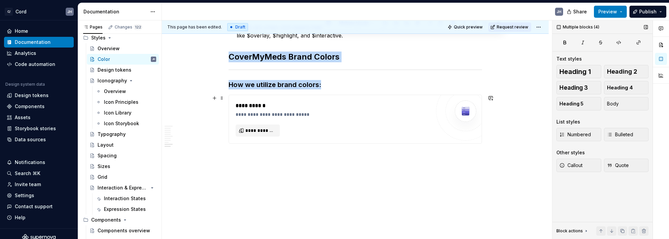
drag, startPoint x: 343, startPoint y: 221, endPoint x: 292, endPoint y: 144, distance: 92.2
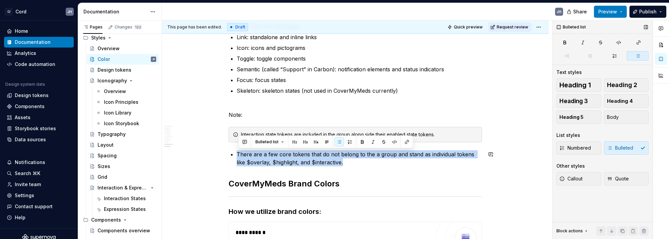
drag, startPoint x: 349, startPoint y: 159, endPoint x: 220, endPoint y: 149, distance: 130.0
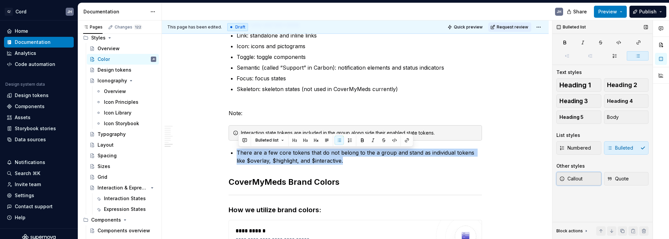
click at [589, 179] on button "Callout" at bounding box center [578, 178] width 45 height 13
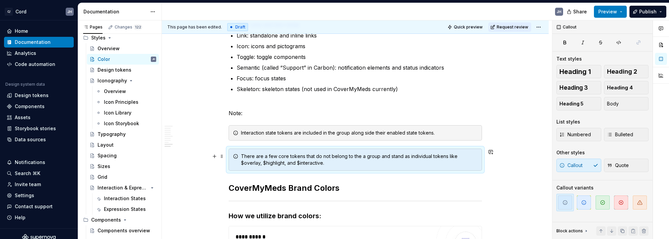
drag, startPoint x: 638, startPoint y: 205, endPoint x: 510, endPoint y: 156, distance: 137.9
click at [510, 156] on div "This page has been edited. Draft Quick preview Request review Color Edit header…" at bounding box center [415, 129] width 507 height 219
drag, startPoint x: 301, startPoint y: 109, endPoint x: 264, endPoint y: 110, distance: 36.5
click at [288, 109] on p "Note:" at bounding box center [354, 109] width 253 height 16
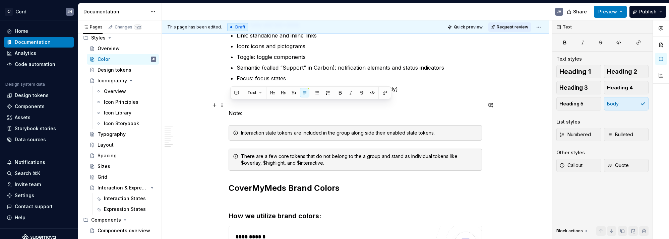
click at [249, 111] on p "Note:" at bounding box center [354, 109] width 253 height 16
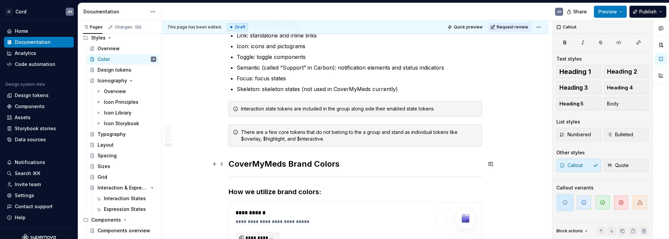
click at [228, 164] on div "This page has been edited. Draft Quick preview Request review Color Edit header…" at bounding box center [357, 129] width 390 height 219
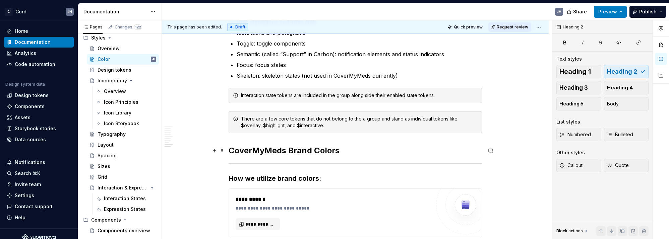
scroll to position [613, 0]
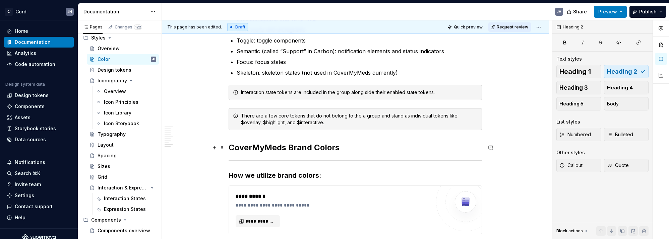
click at [232, 147] on h2 "CoverMyMeds Brand Colors" at bounding box center [354, 147] width 253 height 11
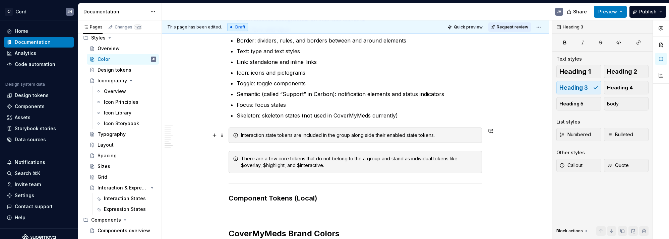
scroll to position [571, 0]
click at [299, 199] on h3 "Component Tokens (Local)" at bounding box center [354, 197] width 253 height 9
click at [308, 193] on h3 "Component Tokens (Local)" at bounding box center [354, 197] width 253 height 9
drag, startPoint x: 617, startPoint y: 83, endPoint x: 607, endPoint y: 86, distance: 10.2
click at [617, 83] on button "Heading 4" at bounding box center [626, 87] width 45 height 13
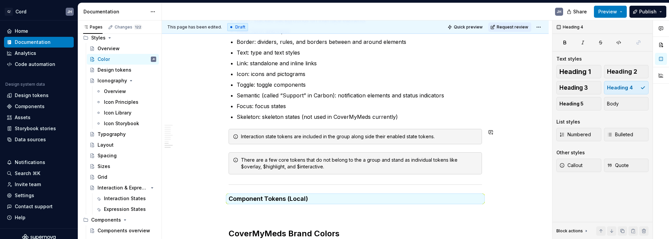
scroll to position [605, 0]
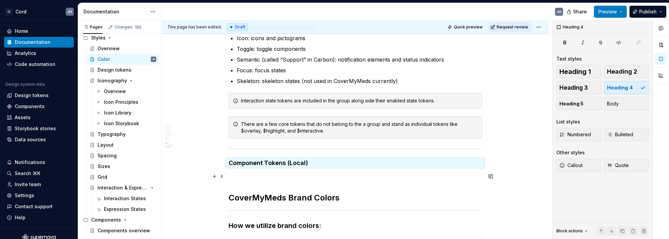
click at [264, 175] on p at bounding box center [354, 177] width 253 height 8
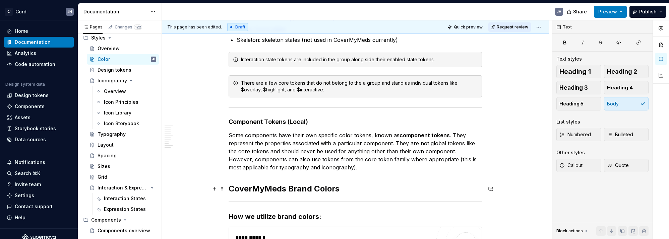
scroll to position [647, 0]
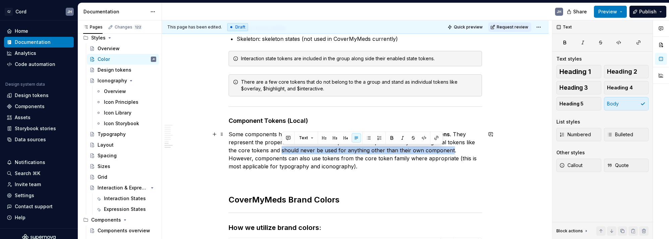
drag, startPoint x: 283, startPoint y: 150, endPoint x: 452, endPoint y: 148, distance: 168.9
click at [452, 148] on p "Some components have their own specific color tokens, known as component tokens…" at bounding box center [354, 150] width 253 height 40
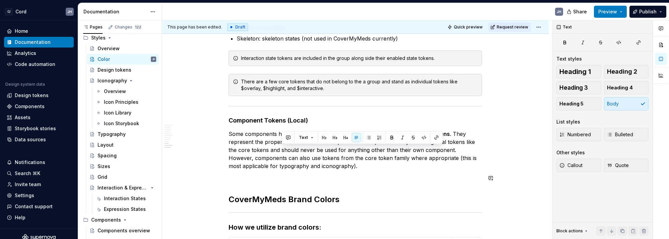
drag, startPoint x: 378, startPoint y: 183, endPoint x: 374, endPoint y: 181, distance: 4.8
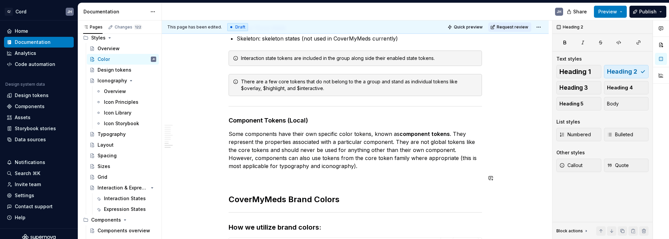
click at [358, 174] on p at bounding box center [354, 178] width 253 height 8
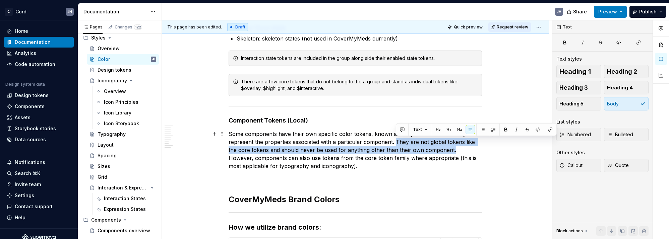
drag, startPoint x: 397, startPoint y: 140, endPoint x: 453, endPoint y: 147, distance: 57.0
click at [453, 147] on p "Some components have their own specific color tokens, known as component tokens…" at bounding box center [354, 150] width 253 height 40
click at [577, 167] on span "Callout" at bounding box center [570, 165] width 23 height 7
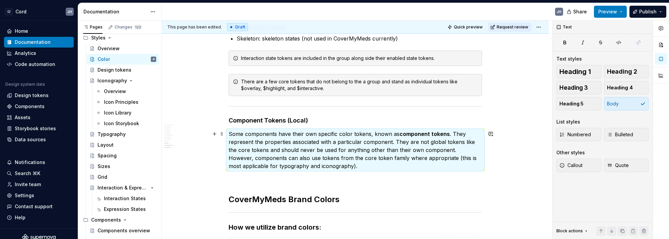
click at [397, 142] on p "Some components have their own specific color tokens, known as component tokens…" at bounding box center [354, 150] width 253 height 40
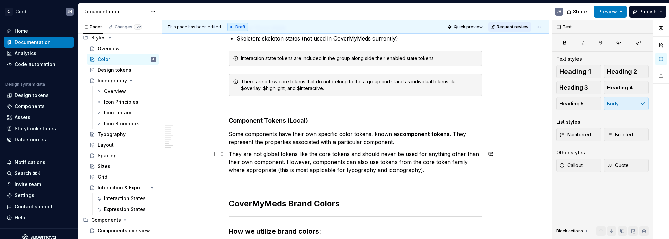
click at [287, 161] on p "They are not global tokens like the core tokens and should never be used for an…" at bounding box center [354, 162] width 253 height 24
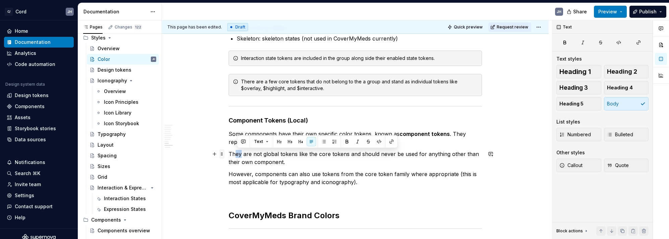
drag, startPoint x: 228, startPoint y: 152, endPoint x: 223, endPoint y: 152, distance: 5.4
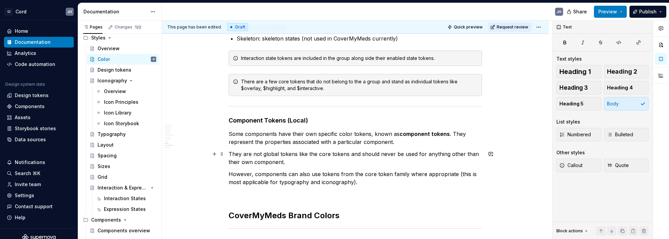
click at [249, 154] on p "They are not global tokens like the core tokens and should never be used for an…" at bounding box center [354, 158] width 253 height 16
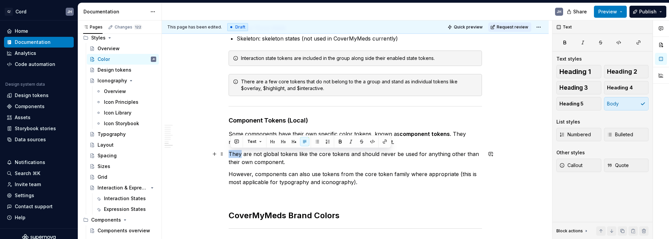
drag, startPoint x: 243, startPoint y: 155, endPoint x: 229, endPoint y: 156, distance: 13.1
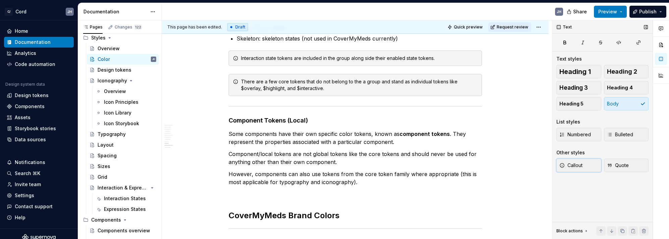
click at [579, 169] on button "Callout" at bounding box center [578, 165] width 45 height 13
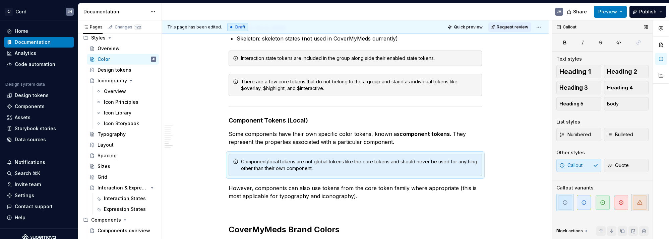
click at [634, 203] on span "button" at bounding box center [640, 203] width 14 height 14
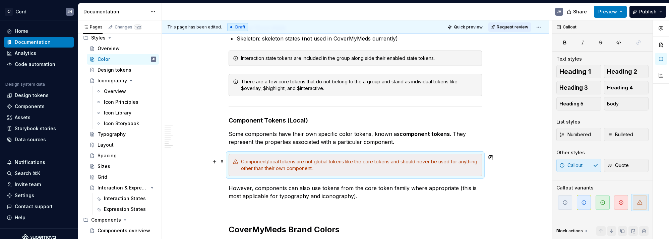
click at [362, 170] on div "Component/local tokens are not global tokens like the core tokens and should ne…" at bounding box center [359, 164] width 237 height 13
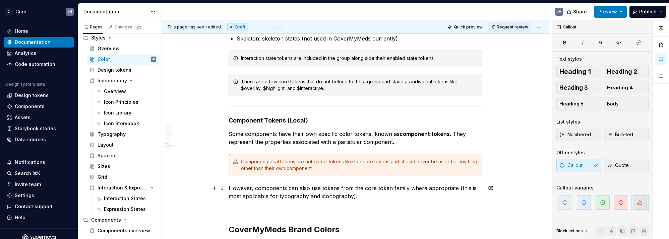
click at [412, 194] on p "However, components can also use tokens from the core token family where approp…" at bounding box center [354, 192] width 253 height 16
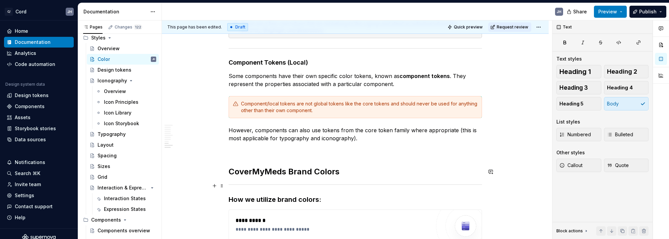
scroll to position [709, 0]
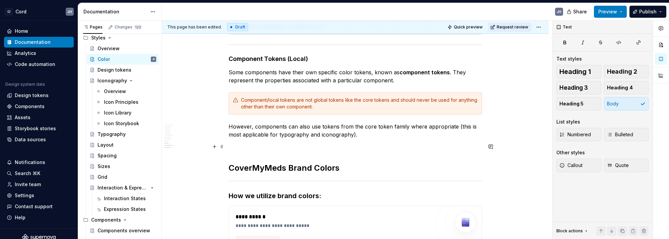
click at [253, 149] on p at bounding box center [354, 147] width 253 height 8
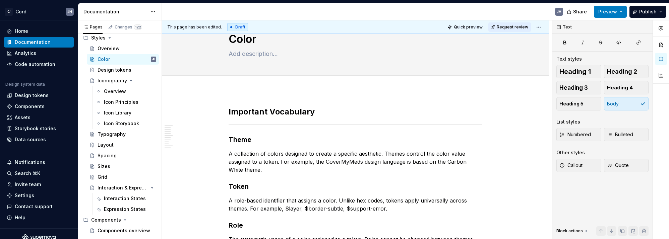
scroll to position [0, 0]
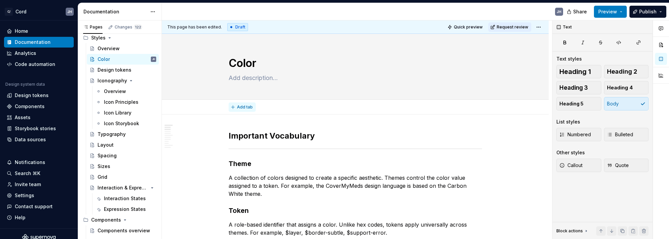
click at [242, 108] on span "Add tab" at bounding box center [245, 107] width 16 height 5
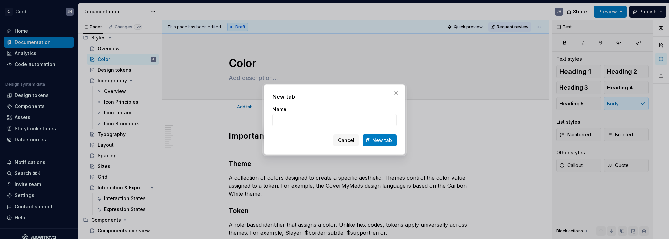
type textarea "*"
type input "C"
type input "I"
type input "C"
type input "Tokens"
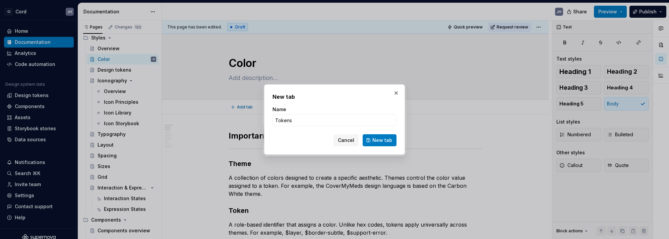
click button "New tab" at bounding box center [379, 140] width 34 height 12
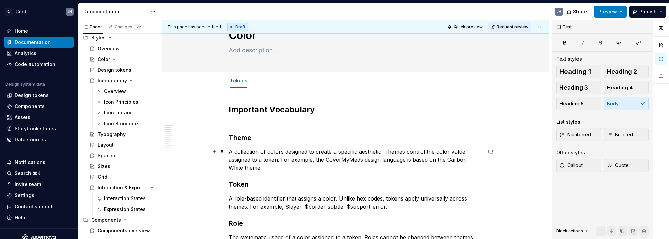
scroll to position [29, 0]
type textarea "*"
click at [269, 78] on span "Add tab" at bounding box center [270, 79] width 16 height 5
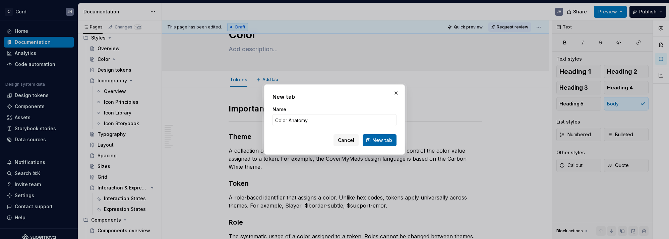
type input "Color Anatomy"
drag, startPoint x: 378, startPoint y: 142, endPoint x: 307, endPoint y: 145, distance: 71.4
click at [378, 142] on span "New tab" at bounding box center [382, 140] width 20 height 7
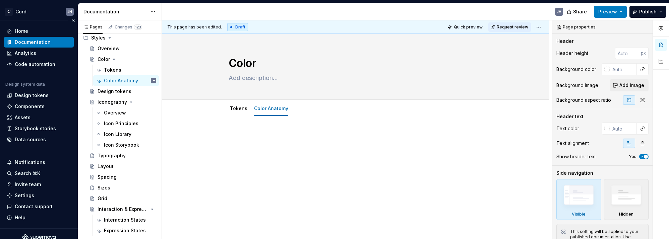
scroll to position [241, 0]
type textarea "*"
click at [275, 135] on p at bounding box center [354, 136] width 253 height 8
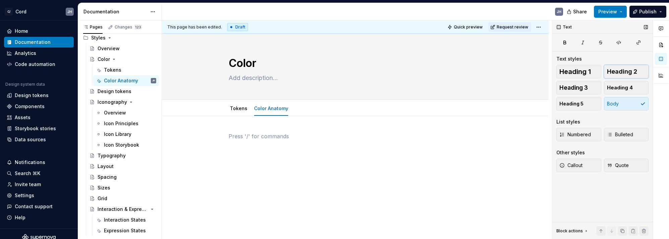
click at [620, 73] on span "Heading 2" at bounding box center [622, 71] width 30 height 7
click at [266, 137] on h2 at bounding box center [354, 137] width 253 height 11
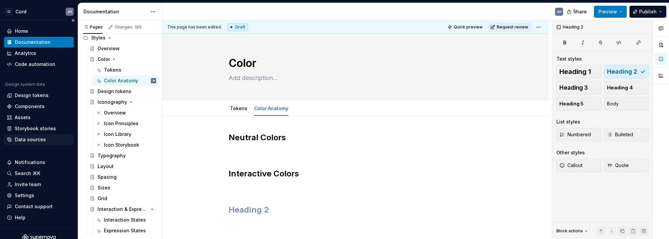
scroll to position [9, 0]
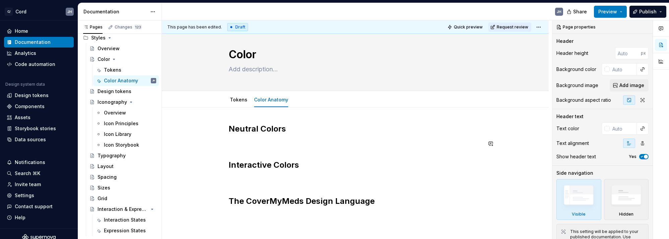
click at [263, 143] on p at bounding box center [354, 144] width 253 height 8
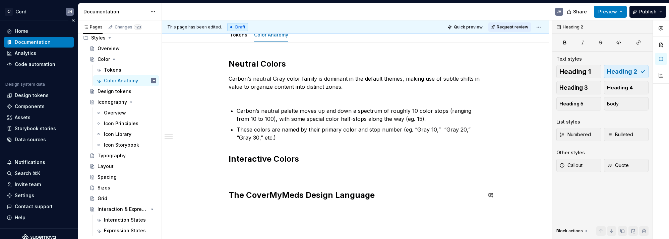
scroll to position [85, 0]
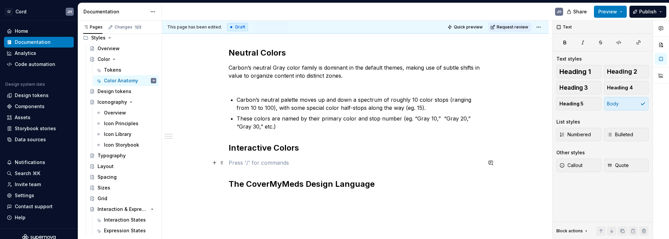
click at [245, 164] on p at bounding box center [354, 163] width 253 height 8
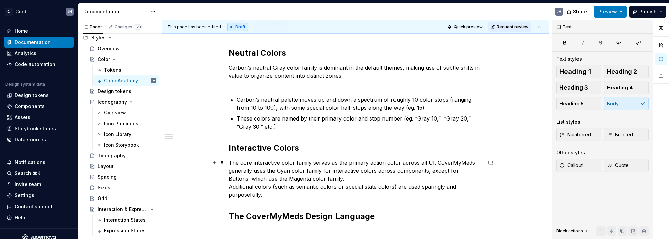
click at [229, 187] on div "Neutral Colors Carbon’s neutral Gray color family is dominant in the default th…" at bounding box center [355, 166] width 387 height 270
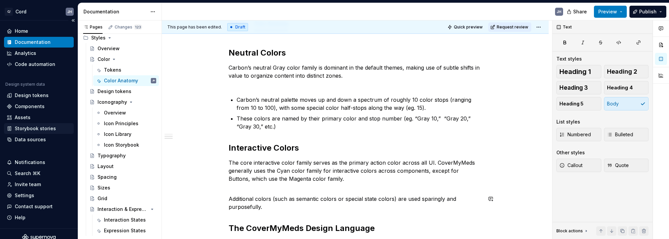
scroll to position [151, 0]
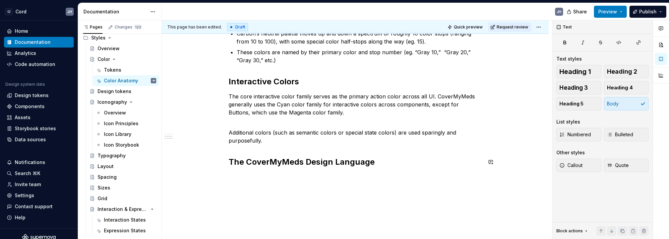
click at [278, 185] on div "This page has been edited. Draft Quick preview Request review Color Edit header…" at bounding box center [357, 129] width 390 height 219
click at [249, 180] on div "This page has been edited. Draft Quick preview Request review Color Edit header…" at bounding box center [357, 129] width 390 height 219
click at [245, 177] on div "Neutral Colors Carbon’s neutral Gray color family is dominant in the default th…" at bounding box center [355, 106] width 387 height 282
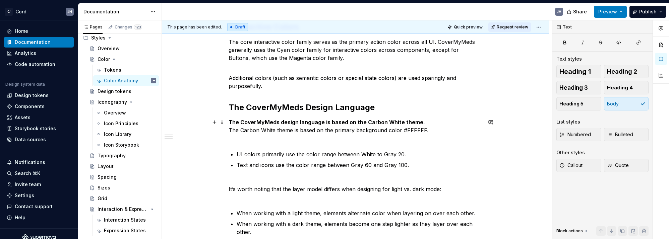
click at [247, 139] on p "The CoverMyMeds design language is based on the Carbon White theme. The Carbon …" at bounding box center [354, 130] width 253 height 24
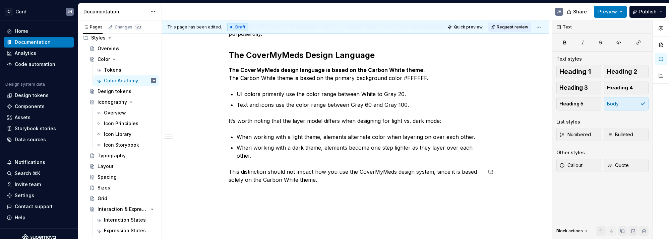
scroll to position [246, 0]
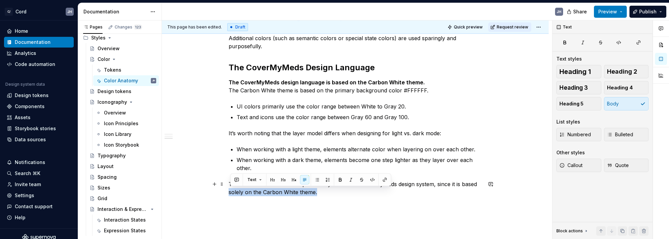
drag, startPoint x: 368, startPoint y: 193, endPoint x: 180, endPoint y: 190, distance: 187.6
click at [180, 190] on div "Neutral Colors Carbon’s neutral Gray color family is dominant in the default th…" at bounding box center [355, 73] width 387 height 405
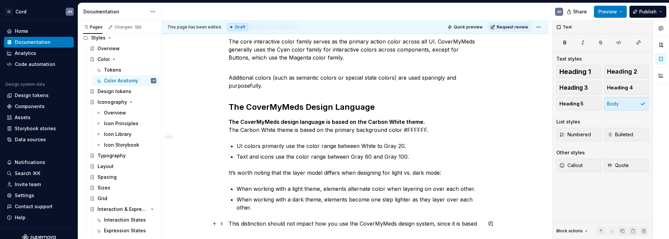
scroll to position [274, 0]
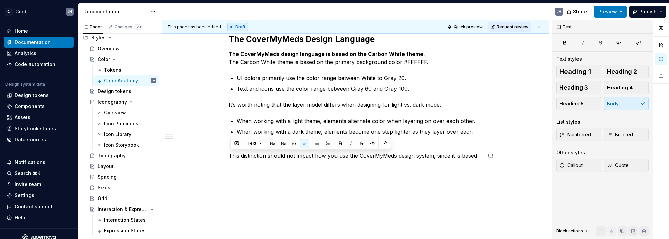
drag, startPoint x: 234, startPoint y: 222, endPoint x: 477, endPoint y: 204, distance: 243.6
click at [477, 204] on div "Neutral Colors Carbon’s neutral Gray color family is dominant in the default th…" at bounding box center [355, 40] width 387 height 397
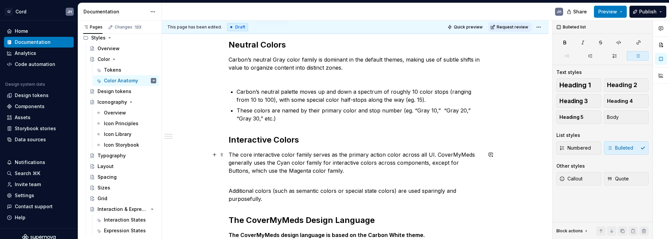
scroll to position [0, 0]
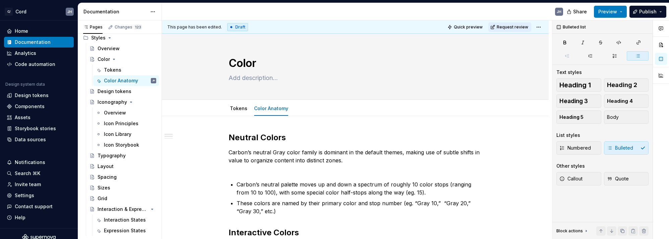
type textarea "*"
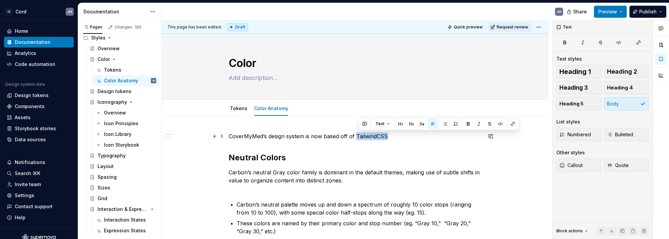
drag, startPoint x: 358, startPoint y: 135, endPoint x: 420, endPoint y: 132, distance: 61.7
click at [416, 133] on p "CoverMyMed’s design system is now based off of TailwindCSS" at bounding box center [354, 136] width 253 height 8
click at [508, 123] on button "button" at bounding box center [512, 123] width 9 height 9
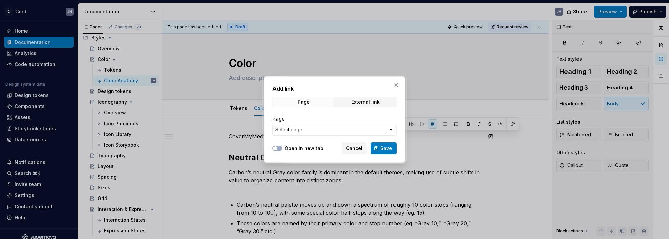
click at [322, 132] on span "Select page" at bounding box center [330, 129] width 111 height 7
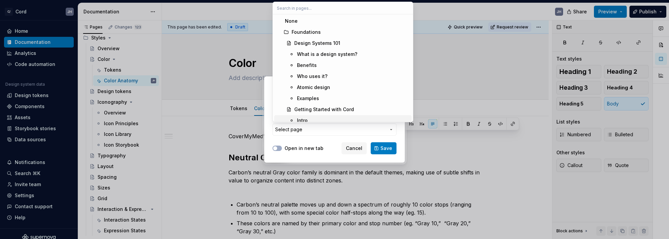
click at [319, 148] on div "Add link Page External link Page Select page Open in new tab Cancel Save" at bounding box center [334, 119] width 669 height 239
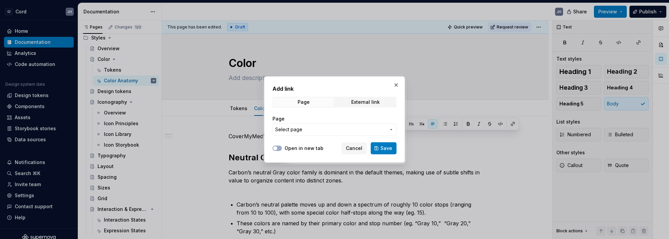
drag, startPoint x: 358, startPoint y: 98, endPoint x: 348, endPoint y: 109, distance: 14.7
click at [358, 98] on span "External link" at bounding box center [365, 101] width 61 height 9
drag, startPoint x: 293, startPoint y: 151, endPoint x: 293, endPoint y: 144, distance: 6.4
click at [293, 151] on label "Open in new tab" at bounding box center [303, 148] width 39 height 7
click at [282, 151] on button "Open in new tab" at bounding box center [276, 148] width 9 height 5
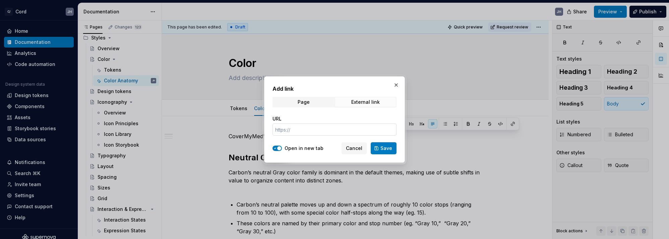
click at [299, 135] on input "URL" at bounding box center [334, 130] width 124 height 12
paste input "[URL][DOMAIN_NAME]"
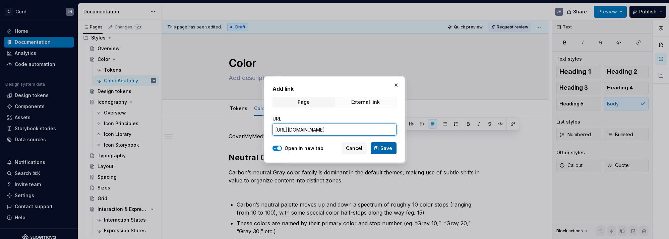
type input "[URL][DOMAIN_NAME]"
click at [387, 145] on span "Save" at bounding box center [386, 148] width 12 height 7
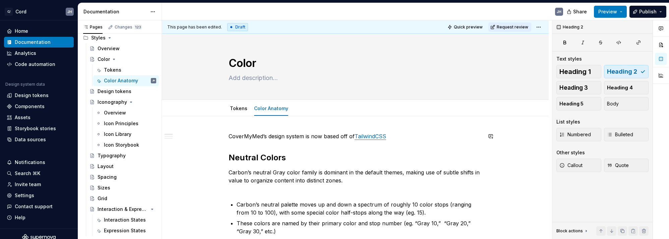
click at [408, 136] on p "CoverMyMed’s design system is now based off of TailwindCSS" at bounding box center [354, 136] width 253 height 8
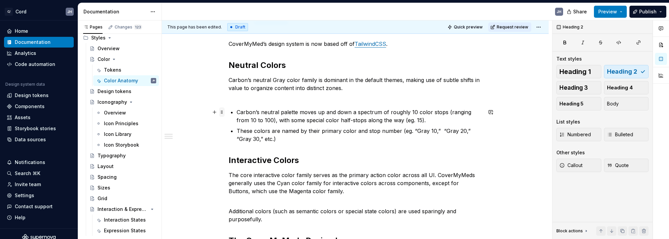
scroll to position [102, 0]
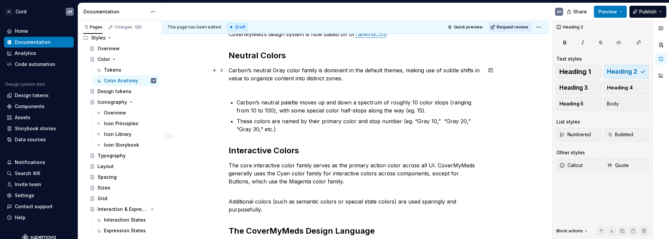
click at [255, 87] on p "Carbon’s neutral Gray color family is dominant in the default themes, making us…" at bounding box center [354, 78] width 253 height 24
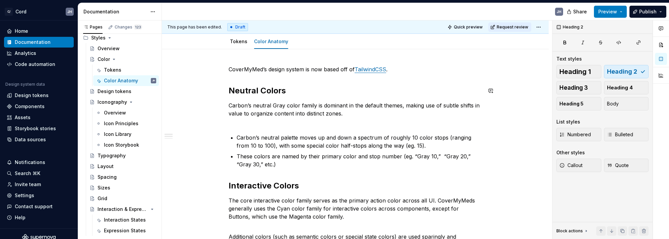
click at [246, 77] on div "CoverMyMed’s design system is now based off of TailwindCSS . Neutral Colors Car…" at bounding box center [354, 218] width 253 height 306
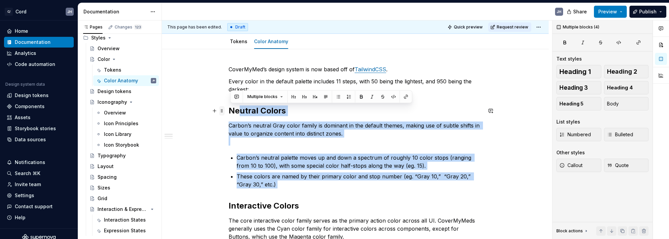
drag, startPoint x: 288, startPoint y: 190, endPoint x: 225, endPoint y: 112, distance: 100.6
click at [228, 112] on div "CoverMyMed’s design system is now based off of TailwindCSS . Every color in the…" at bounding box center [354, 232] width 253 height 334
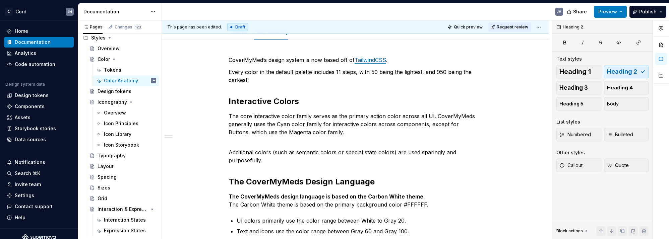
scroll to position [78, 0]
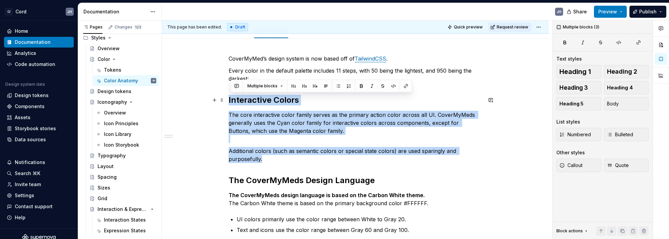
drag, startPoint x: 240, startPoint y: 133, endPoint x: 230, endPoint y: 98, distance: 36.2
click at [230, 98] on div "CoverMyMed’s design system is now based off of TailwindCSS . Every color in the…" at bounding box center [354, 170] width 253 height 230
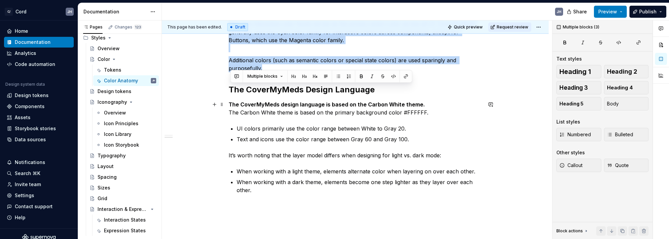
scroll to position [174, 0]
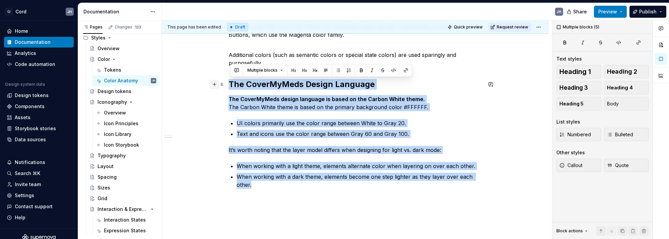
drag, startPoint x: 269, startPoint y: 184, endPoint x: 212, endPoint y: 86, distance: 113.9
click at [228, 86] on div "CoverMyMed’s design system is now based off of TailwindCSS . Every color in the…" at bounding box center [354, 77] width 253 height 239
click at [248, 132] on p "Text and icons use the color range between Gray 60 and Gray 100." at bounding box center [359, 134] width 245 height 8
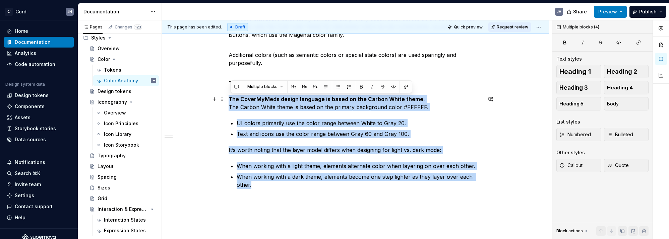
drag, startPoint x: 256, startPoint y: 183, endPoint x: 229, endPoint y: 101, distance: 86.9
click at [229, 101] on div "CoverMyMed’s design system is now based off of TailwindCSS . Every color in the…" at bounding box center [355, 105] width 387 height 326
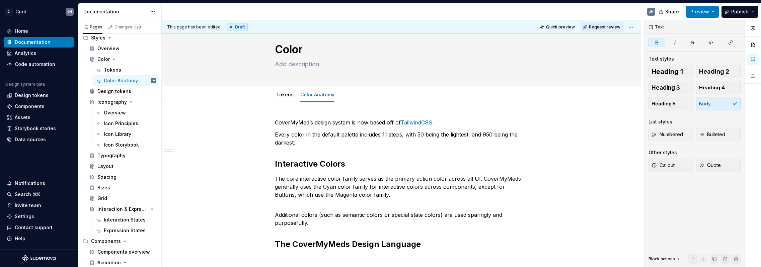
scroll to position [242, 0]
click at [668, 12] on span "Publish" at bounding box center [740, 11] width 17 height 7
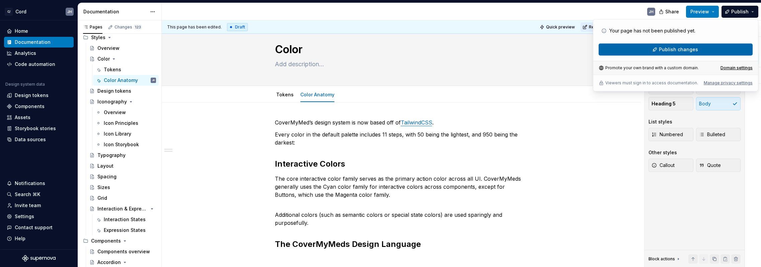
click at [668, 47] on span "Publish changes" at bounding box center [678, 49] width 39 height 7
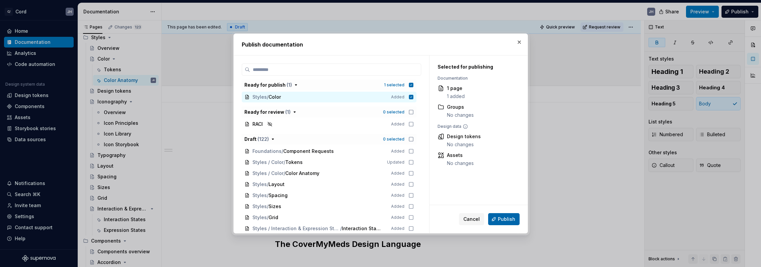
click at [505, 219] on span "Publish" at bounding box center [506, 219] width 17 height 7
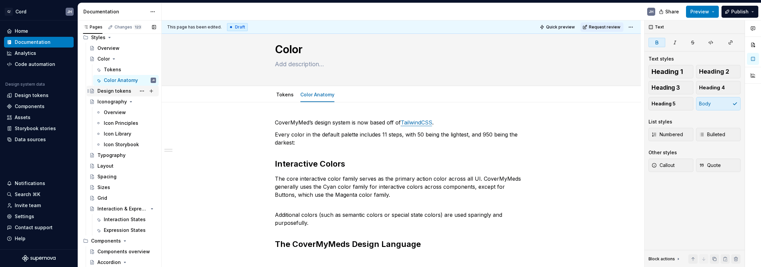
click at [116, 90] on div "Design tokens" at bounding box center [114, 91] width 34 height 7
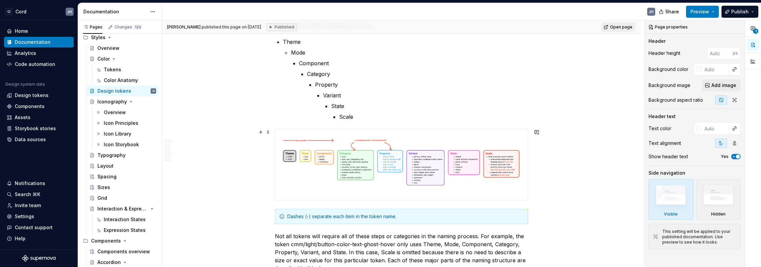
scroll to position [283, 0]
click at [112, 69] on div "Tokens" at bounding box center [112, 69] width 17 height 7
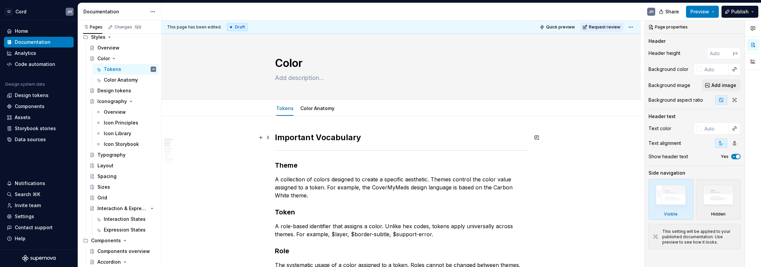
type textarea "*"
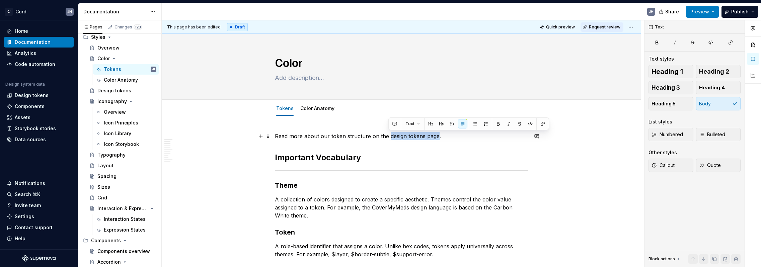
drag, startPoint x: 390, startPoint y: 135, endPoint x: 434, endPoint y: 138, distance: 44.3
click at [437, 136] on p "Read more about our token structure on the design tokens page." at bounding box center [401, 136] width 253 height 8
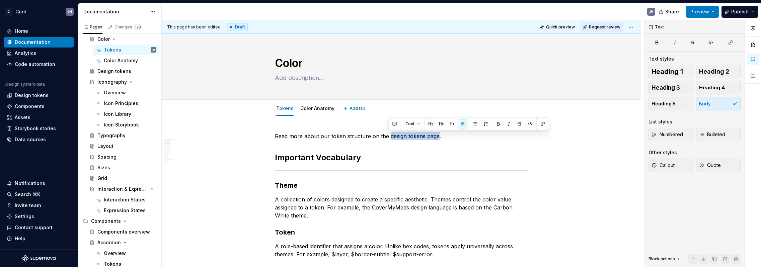
type textarea "*"
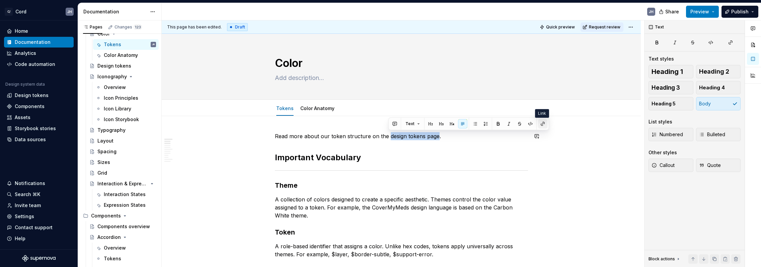
click at [538, 124] on button "button" at bounding box center [542, 123] width 9 height 9
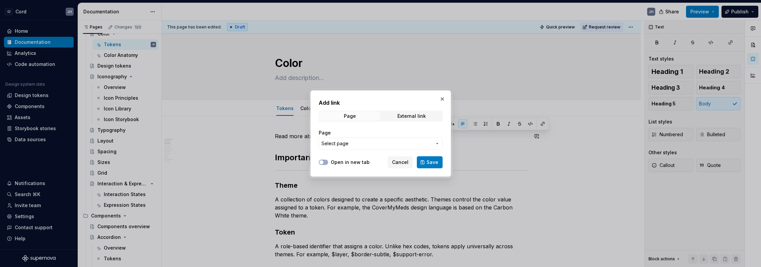
click at [344, 148] on button "Select page" at bounding box center [381, 144] width 124 height 12
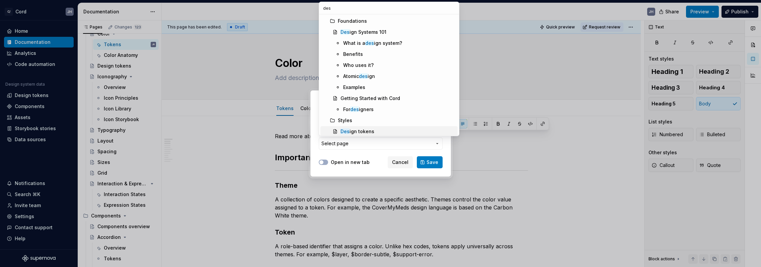
type input "des"
click at [360, 128] on div "Des ign tokens" at bounding box center [358, 131] width 34 height 7
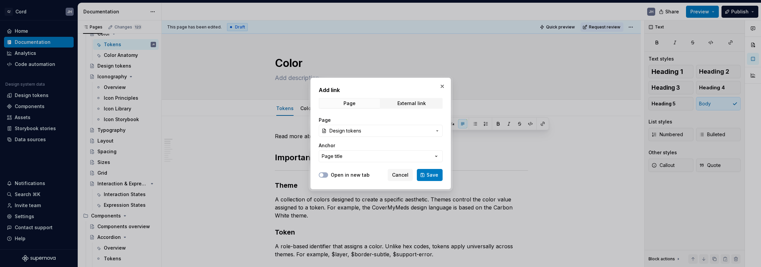
click at [434, 172] on span "Save" at bounding box center [433, 175] width 12 height 7
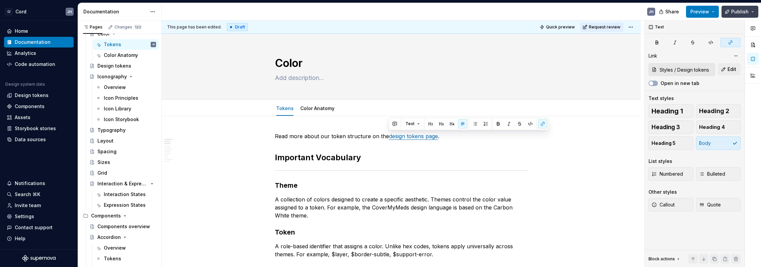
drag, startPoint x: 729, startPoint y: 8, endPoint x: 732, endPoint y: 12, distance: 5.0
click at [668, 8] on button "Publish" at bounding box center [740, 12] width 37 height 12
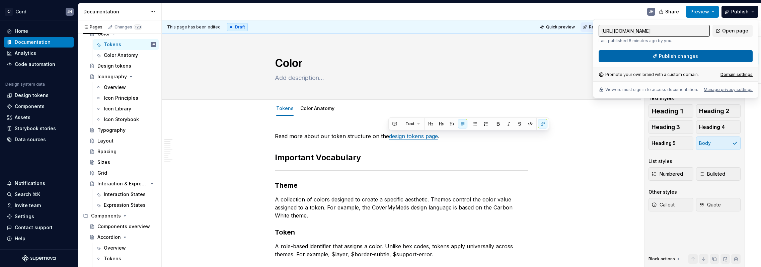
click at [668, 55] on button "Publish changes" at bounding box center [676, 56] width 154 height 12
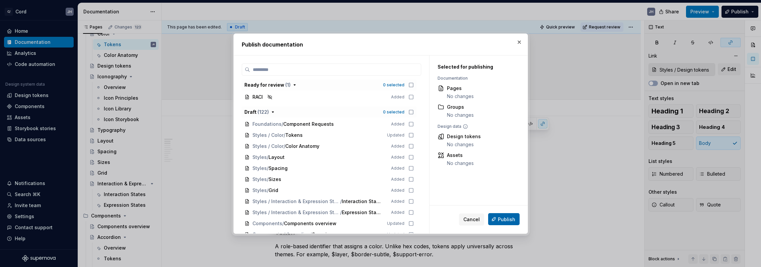
click at [505, 224] on button "Publish" at bounding box center [503, 219] width 31 height 12
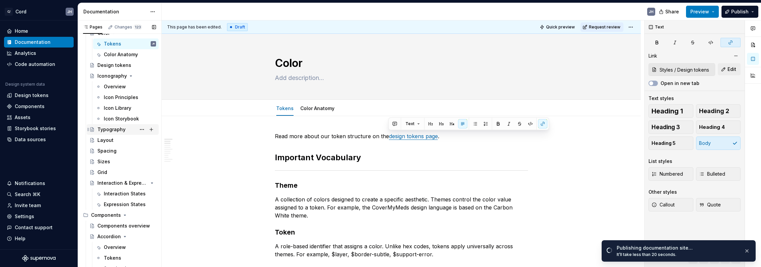
click at [100, 127] on div "Typography" at bounding box center [111, 129] width 28 height 7
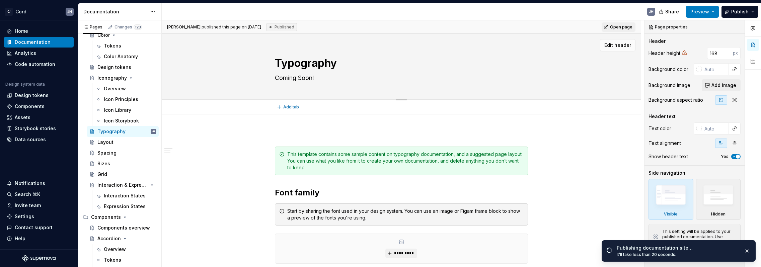
click at [300, 75] on textarea "Coming Soon!" at bounding box center [400, 78] width 253 height 11
type textarea "*"
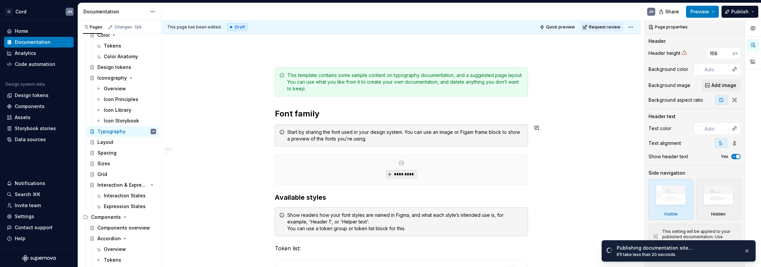
scroll to position [86, 0]
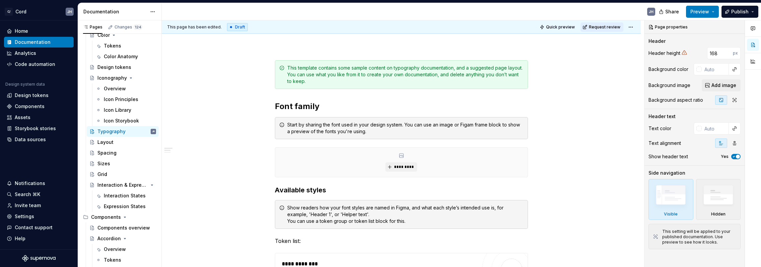
type textarea "*"
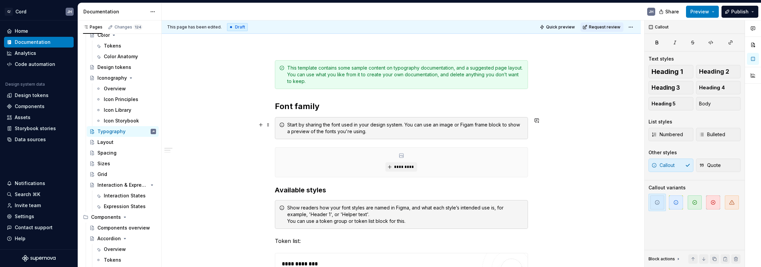
click at [354, 128] on div "Start by sharing the font used in your design system. You can use an image or F…" at bounding box center [405, 128] width 237 height 13
drag, startPoint x: 300, startPoint y: 125, endPoint x: 378, endPoint y: 134, distance: 78.6
click at [378, 134] on div "Start by sharing the font used in your design system. You can use an image or F…" at bounding box center [405, 128] width 237 height 13
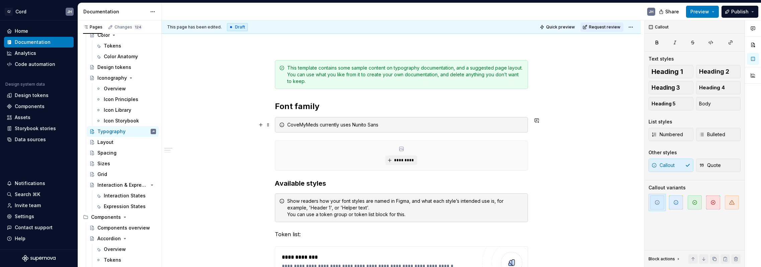
scroll to position [87, 0]
type textarea "*"
drag, startPoint x: 354, startPoint y: 124, endPoint x: 394, endPoint y: 124, distance: 39.5
click at [396, 124] on div "CoveMyMeds currently uses Nunito Sans" at bounding box center [405, 124] width 237 height 7
click at [515, 113] on button "button" at bounding box center [512, 112] width 9 height 9
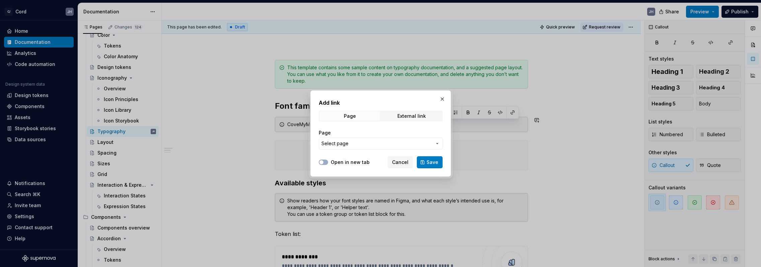
click at [386, 140] on span "Select page" at bounding box center [377, 143] width 111 height 7
click at [427, 140] on div "Add link Page External link Page Select page Open in new tab Cancel Save" at bounding box center [380, 133] width 761 height 267
drag, startPoint x: 422, startPoint y: 115, endPoint x: 413, endPoint y: 122, distance: 11.9
click at [422, 115] on div "External link" at bounding box center [412, 116] width 28 height 5
click at [359, 144] on div "URL" at bounding box center [381, 140] width 124 height 28
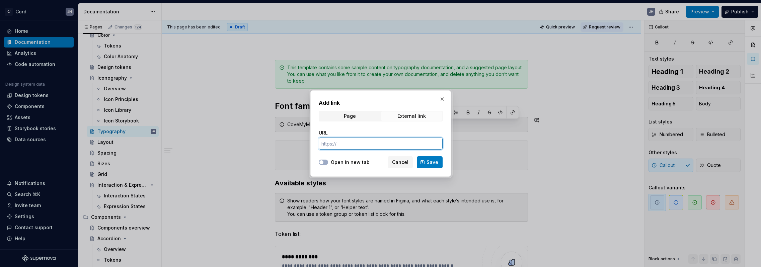
drag, startPoint x: 358, startPoint y: 143, endPoint x: 336, endPoint y: 158, distance: 26.5
click at [358, 143] on input "URL" at bounding box center [381, 144] width 124 height 12
paste input "[URL][DOMAIN_NAME]"
type input "[URL][DOMAIN_NAME]"
drag, startPoint x: 322, startPoint y: 160, endPoint x: 327, endPoint y: 160, distance: 5.4
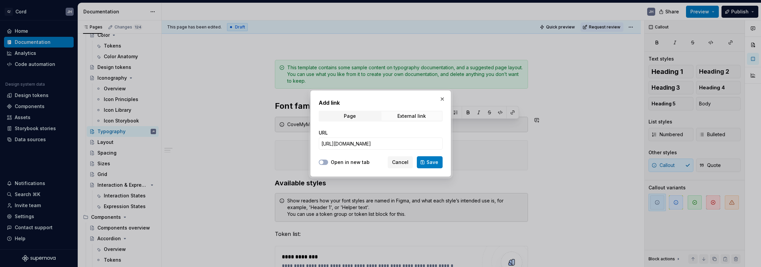
click at [324, 160] on button "Open in new tab" at bounding box center [323, 162] width 9 height 5
click at [438, 164] on button "Save" at bounding box center [430, 162] width 26 height 12
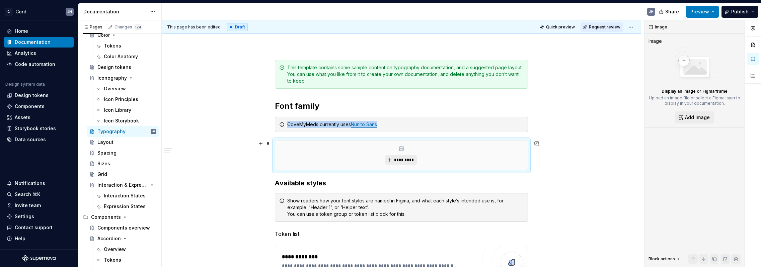
click at [398, 159] on span "*********" at bounding box center [404, 159] width 20 height 5
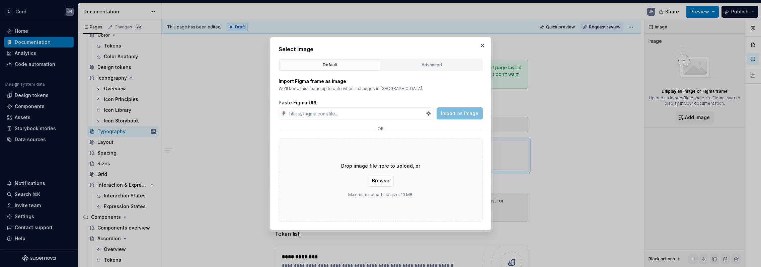
type textarea "*"
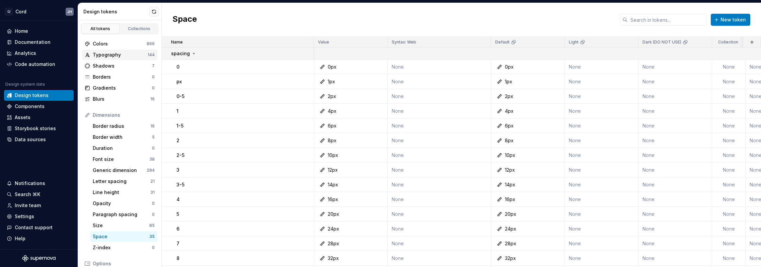
click at [105, 56] on div "Typography" at bounding box center [120, 55] width 55 height 7
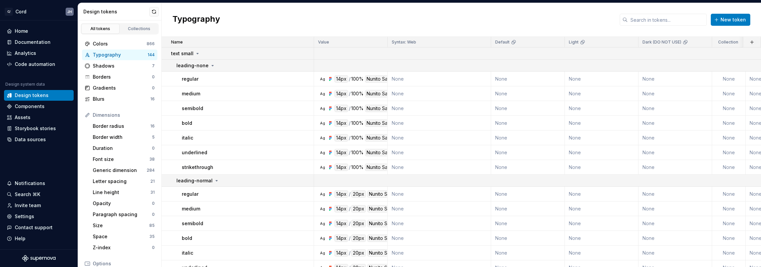
click at [112, 57] on div "Typography" at bounding box center [120, 55] width 55 height 7
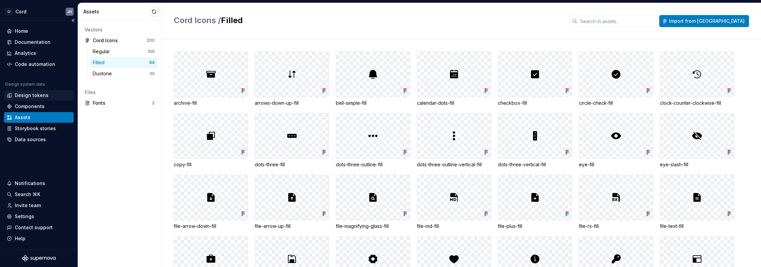
click at [29, 94] on div "Design tokens" at bounding box center [32, 95] width 34 height 7
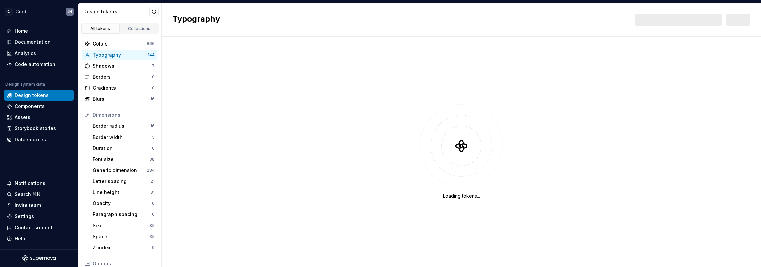
click at [111, 54] on div "Typography" at bounding box center [120, 55] width 55 height 7
